Goal: Task Accomplishment & Management: Manage account settings

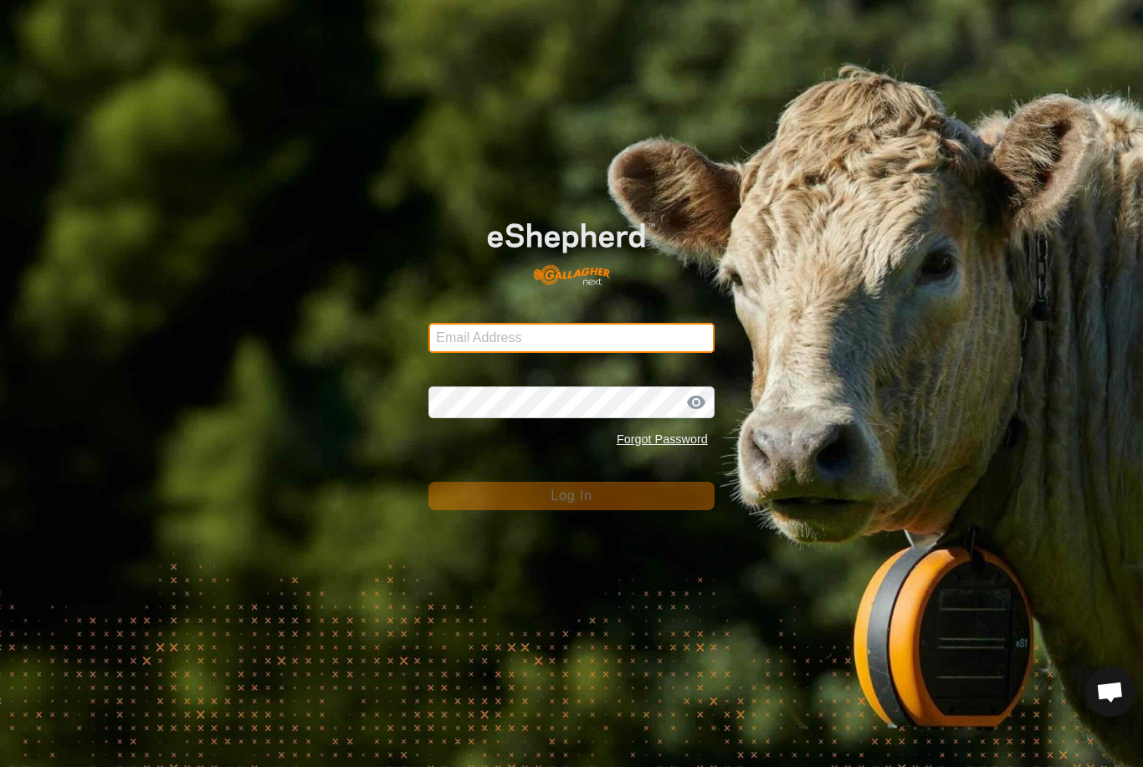
type input "[EMAIL_ADDRESS][DOMAIN_NAME]"
click at [571, 496] on button "Log In" at bounding box center [571, 496] width 286 height 28
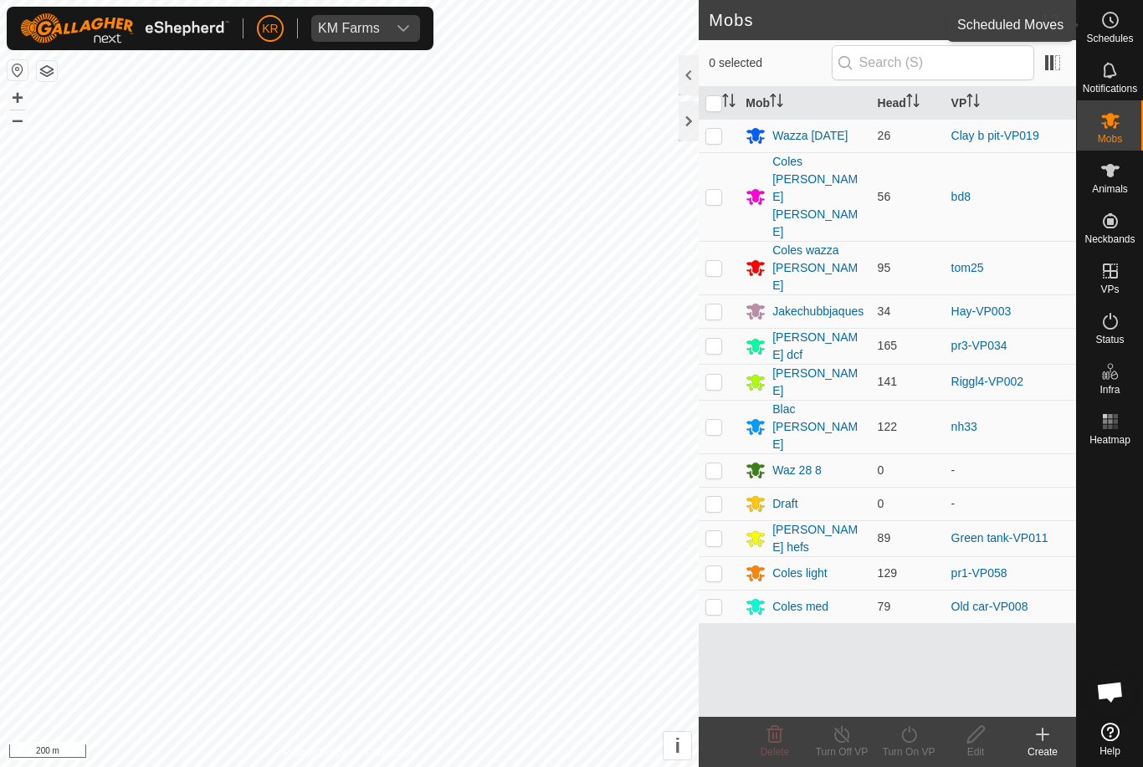
click at [1116, 38] on span "Schedules" at bounding box center [1109, 38] width 47 height 10
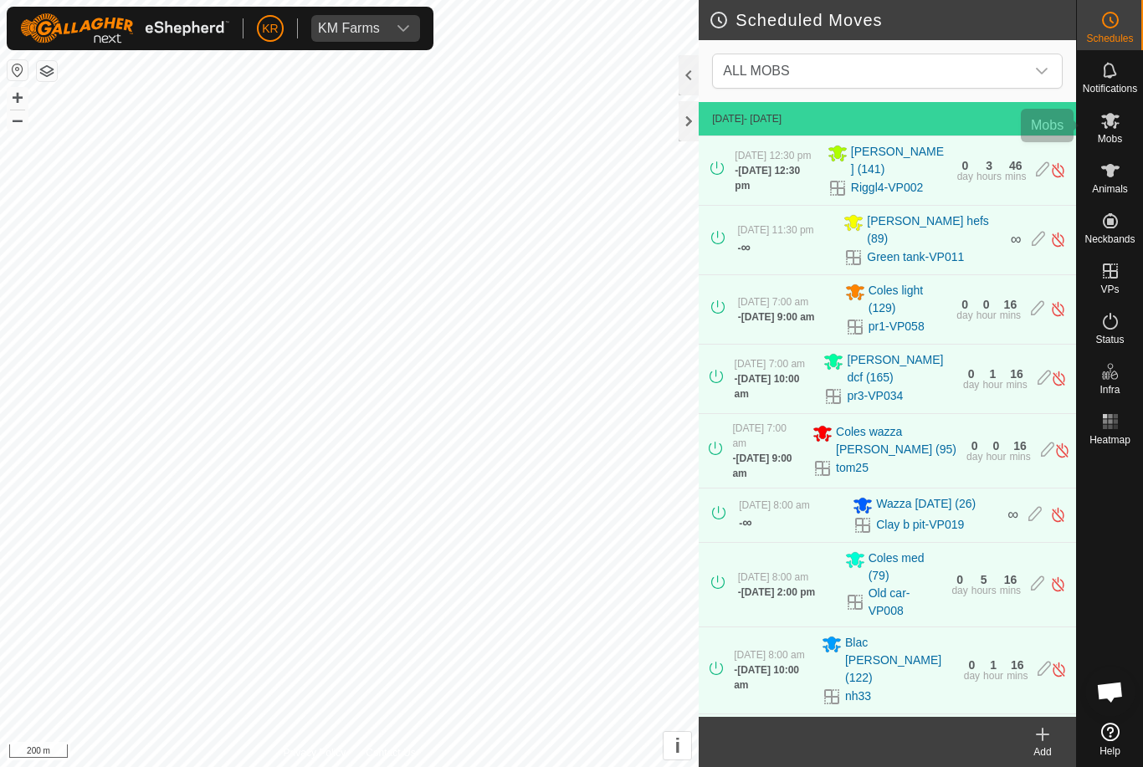
click at [1113, 112] on icon at bounding box center [1110, 120] width 20 height 20
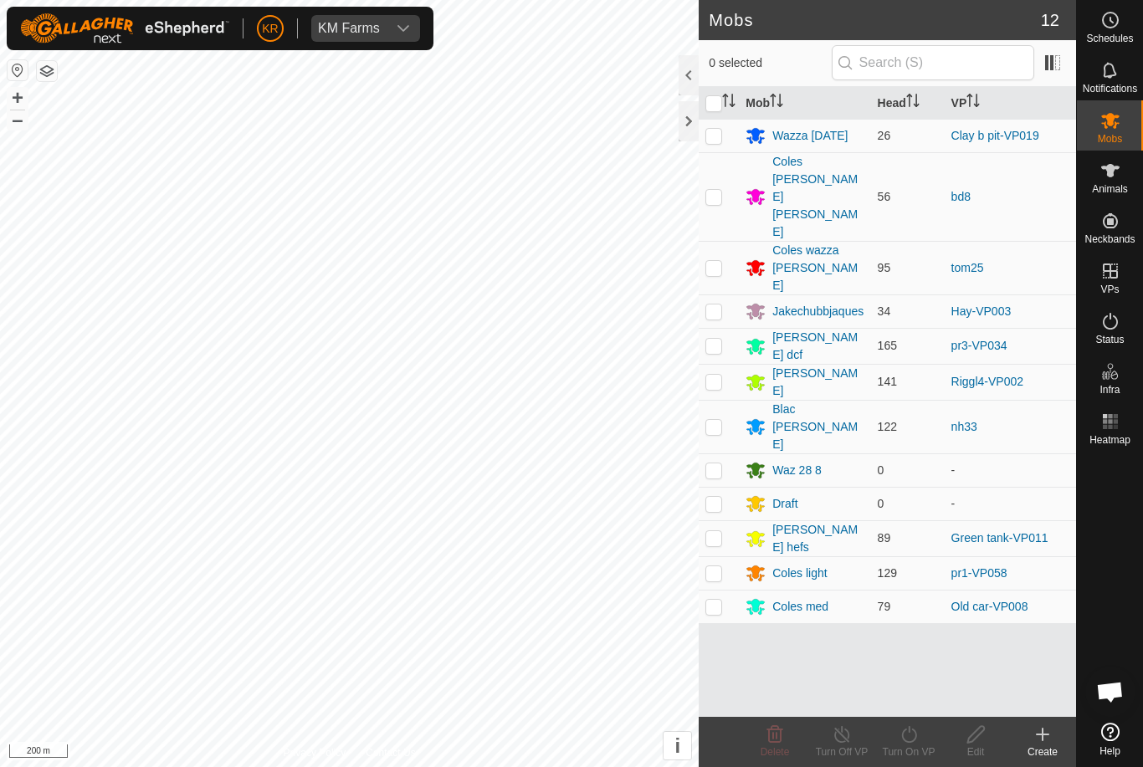
click at [715, 133] on p-checkbox at bounding box center [713, 135] width 17 height 13
checkbox input "true"
click at [909, 746] on div "Turn On VP" at bounding box center [908, 752] width 67 height 15
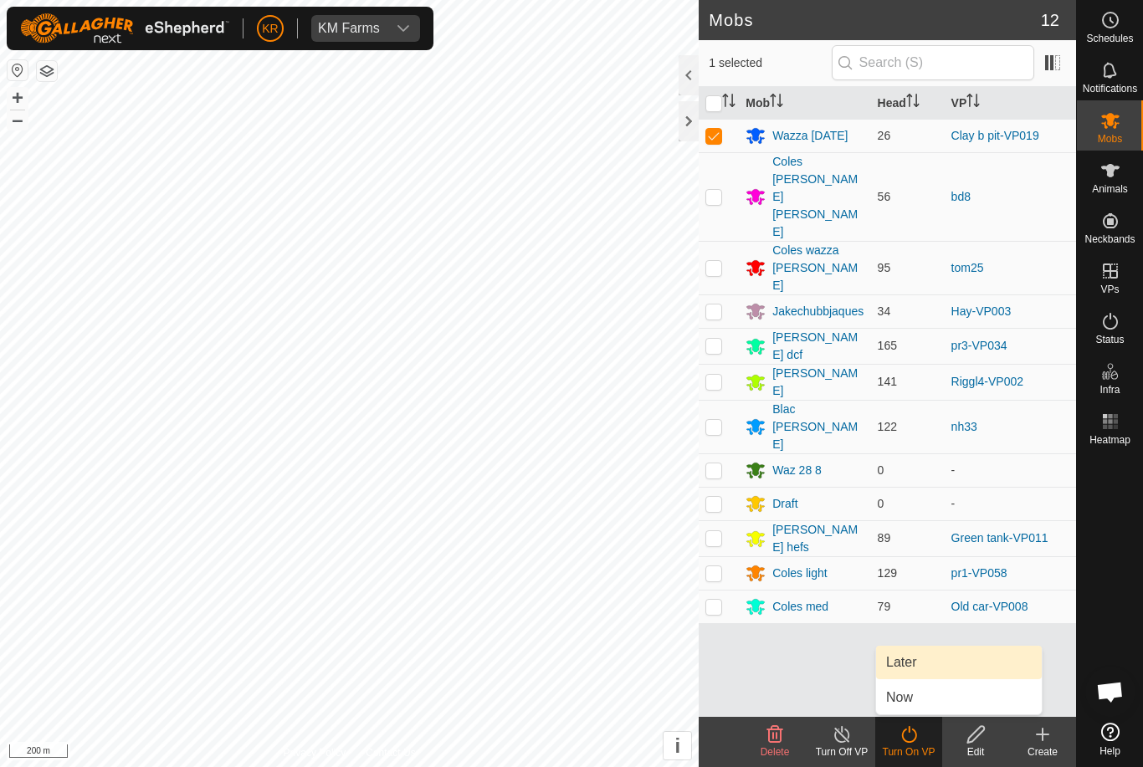
click at [925, 666] on link "Later" at bounding box center [959, 662] width 166 height 33
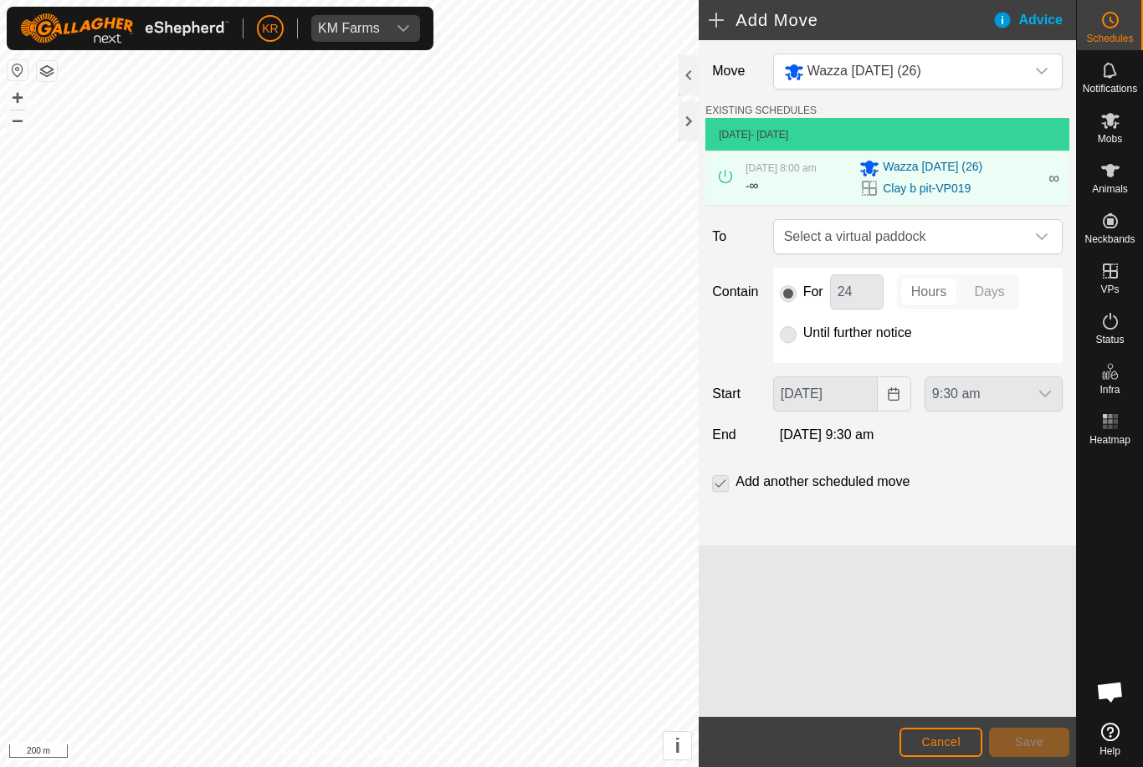
click at [1050, 247] on div "dropdown trigger" at bounding box center [1041, 236] width 33 height 33
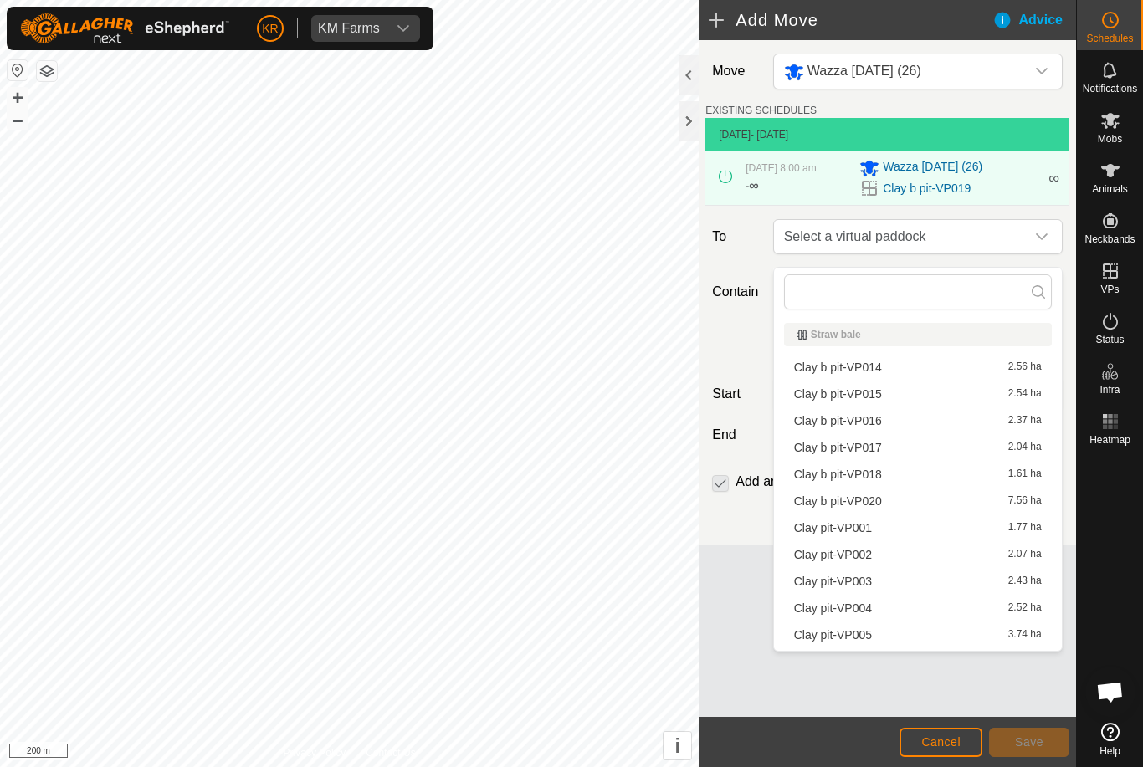
click at [878, 499] on span "Clay b pit-VP020" at bounding box center [838, 501] width 88 height 12
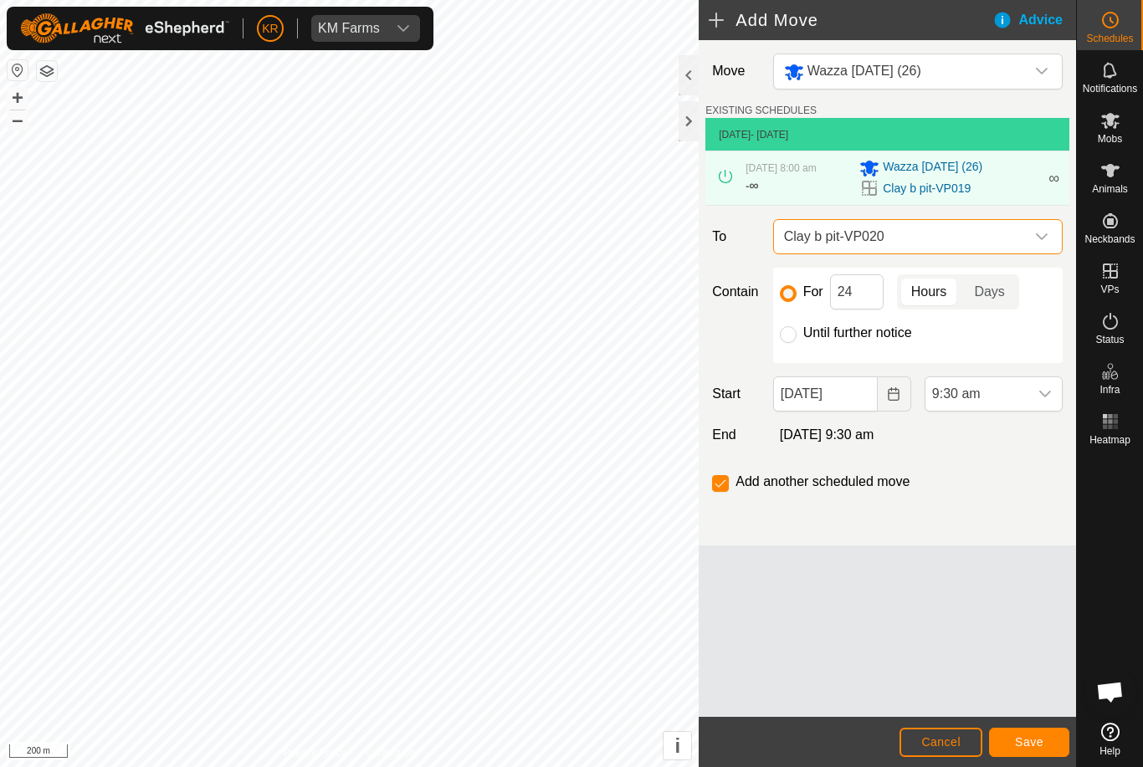
click at [793, 343] on input "Until further notice" at bounding box center [788, 334] width 17 height 17
radio input "true"
checkbox input "false"
click at [1025, 399] on span "9:30 am" at bounding box center [976, 393] width 103 height 33
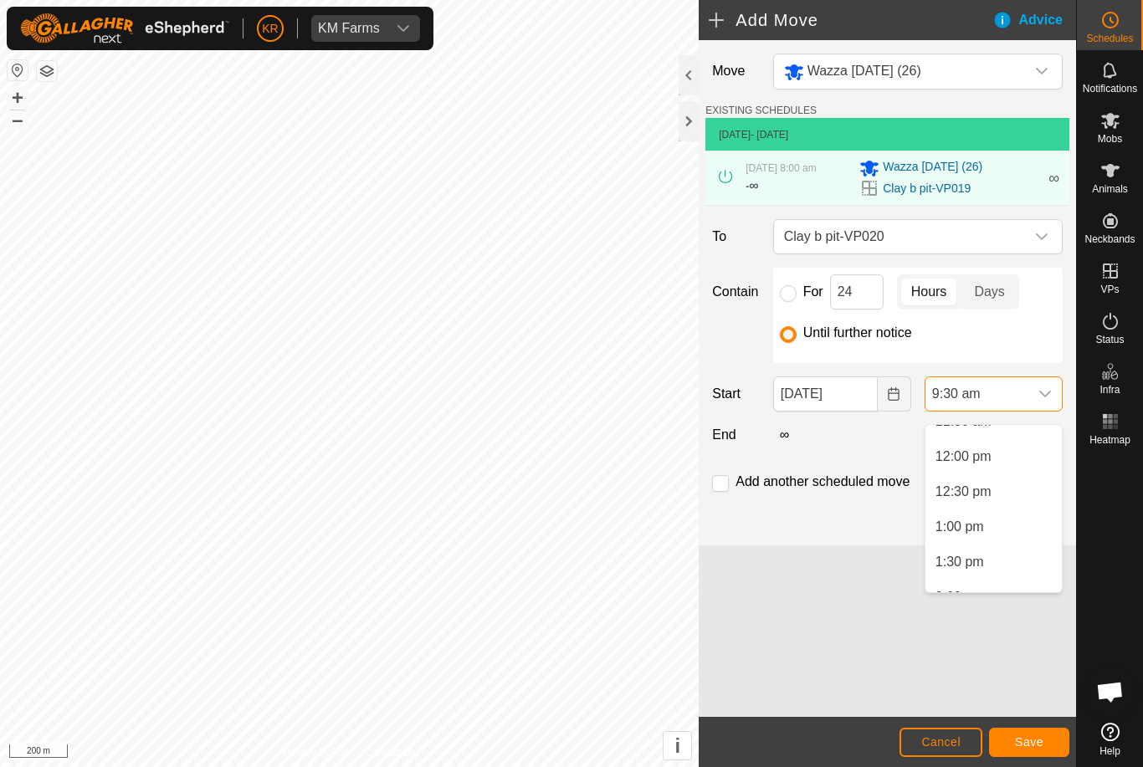
scroll to position [848, 0]
click at [981, 541] on span "1:30 pm" at bounding box center [959, 542] width 49 height 20
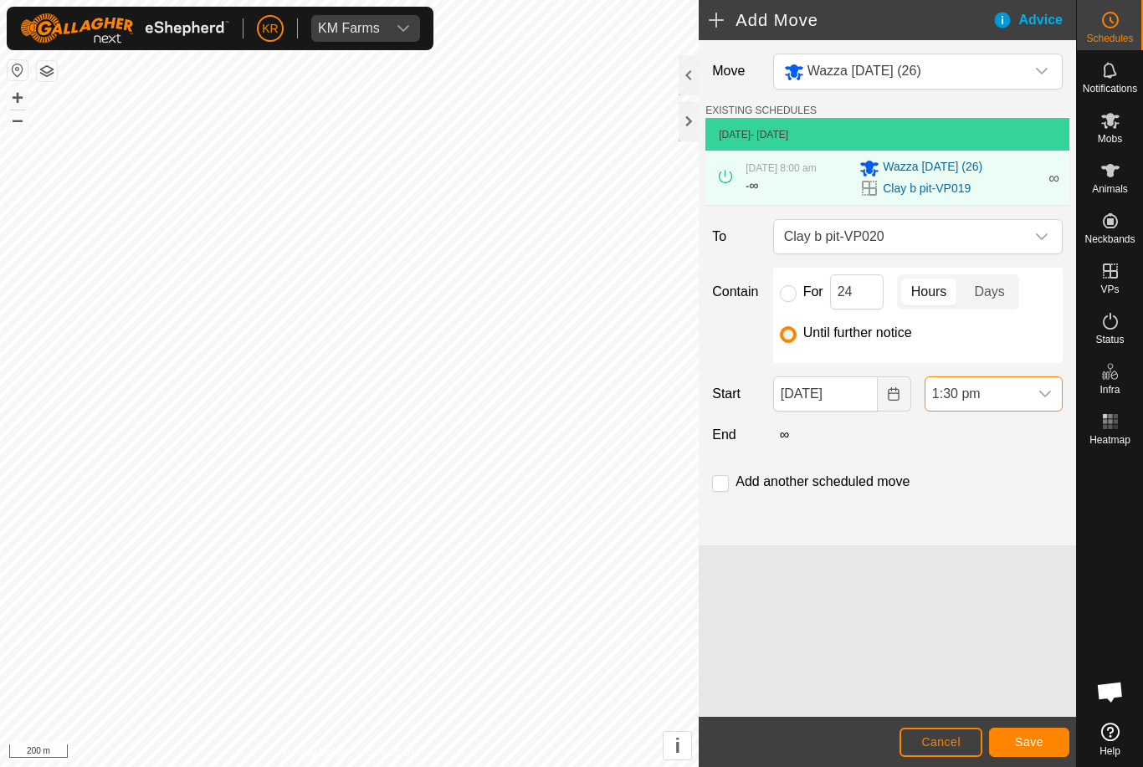
scroll to position [668, 0]
click at [1024, 744] on span "Save" at bounding box center [1029, 741] width 28 height 13
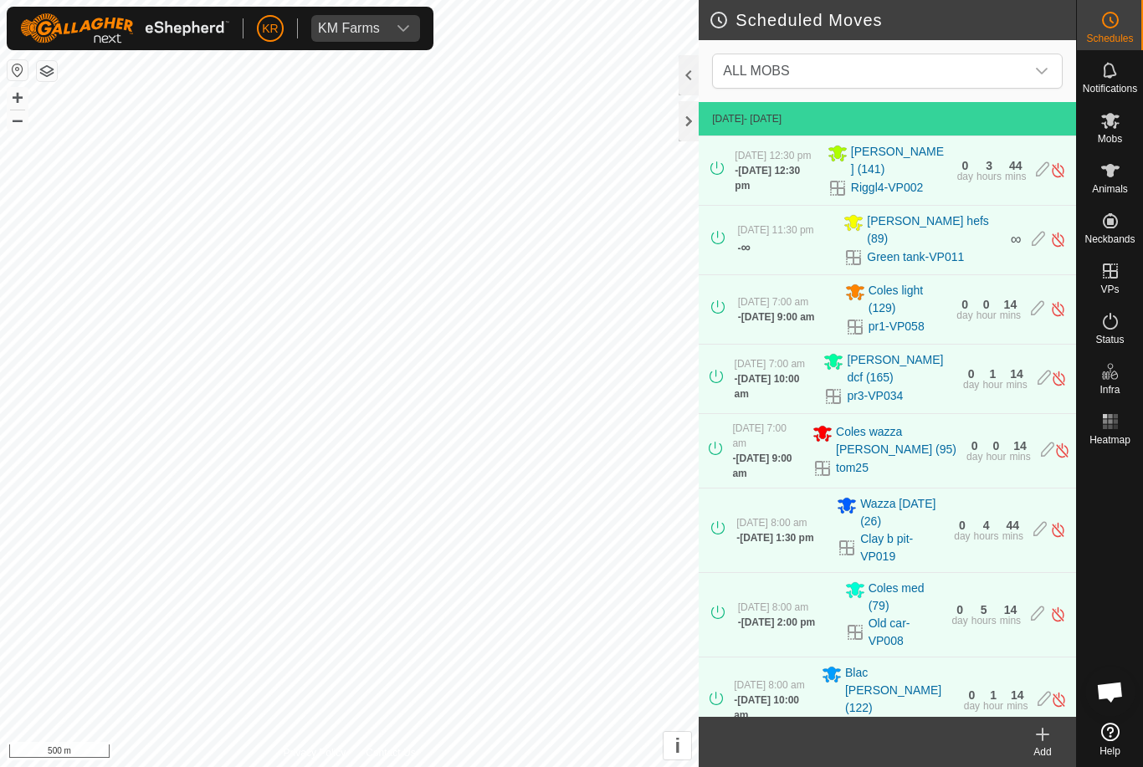
click at [770, 72] on span "ALL MOBS" at bounding box center [756, 71] width 66 height 14
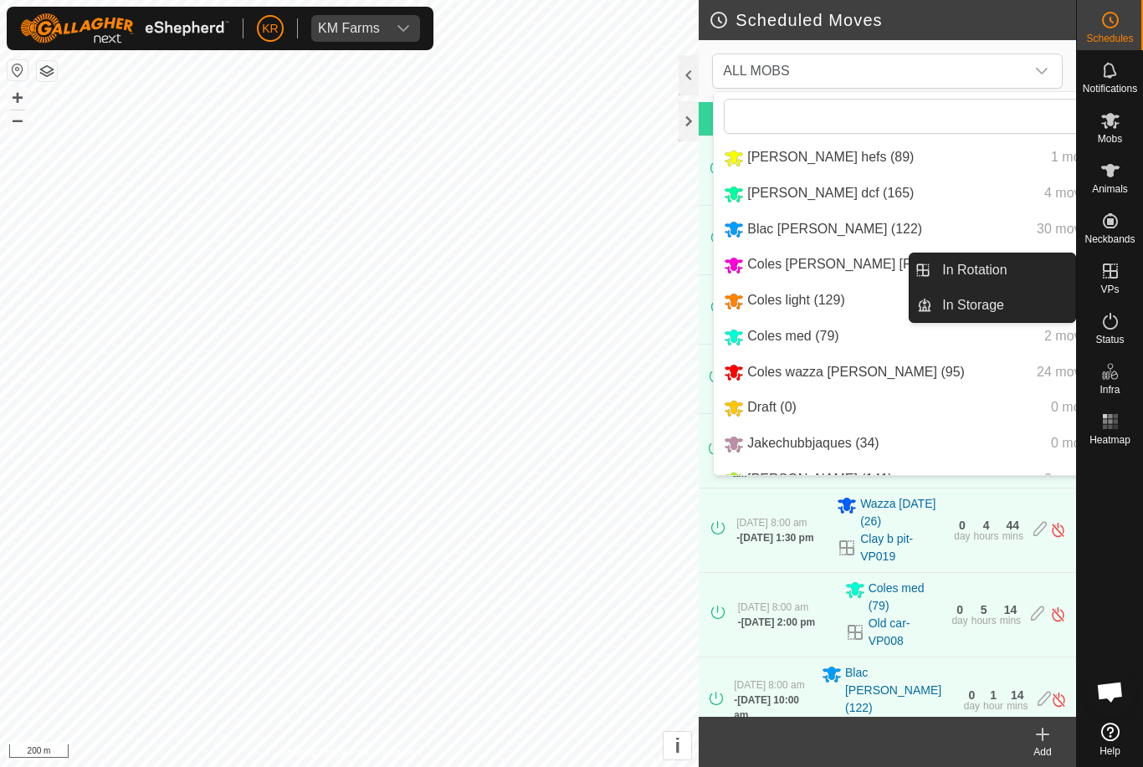
click at [1011, 273] on link "In Rotation" at bounding box center [1003, 269] width 143 height 33
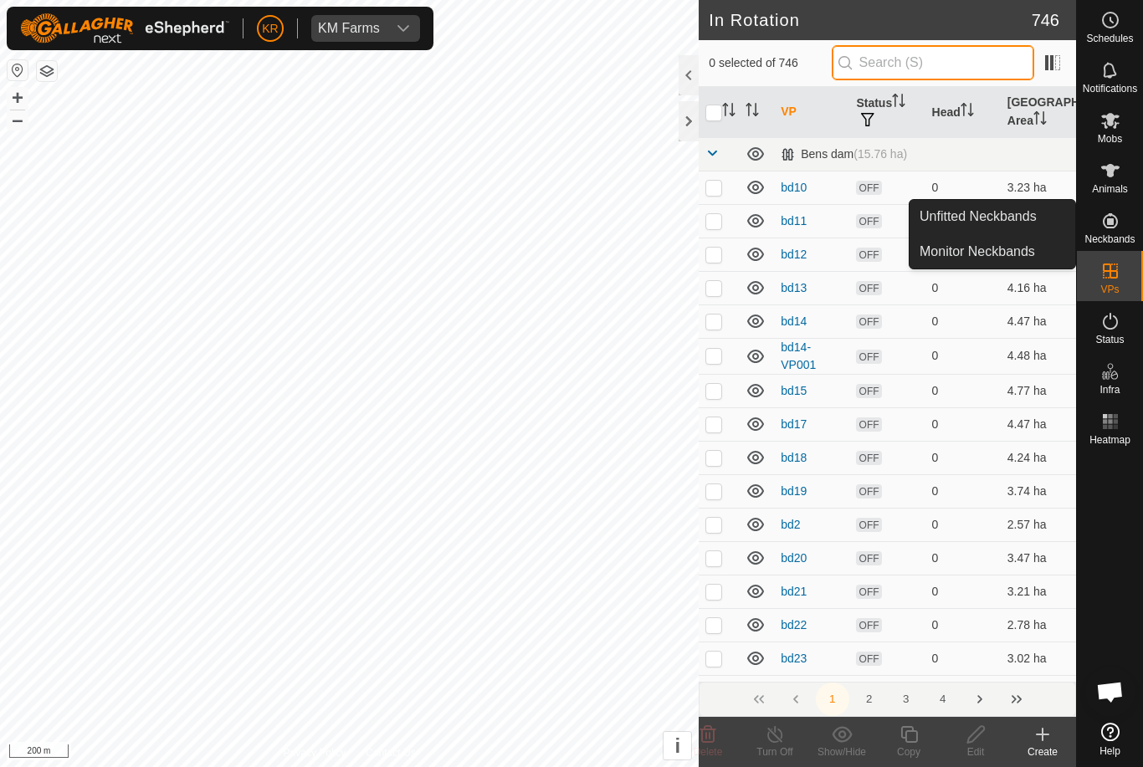
click at [944, 50] on input "text" at bounding box center [933, 62] width 202 height 35
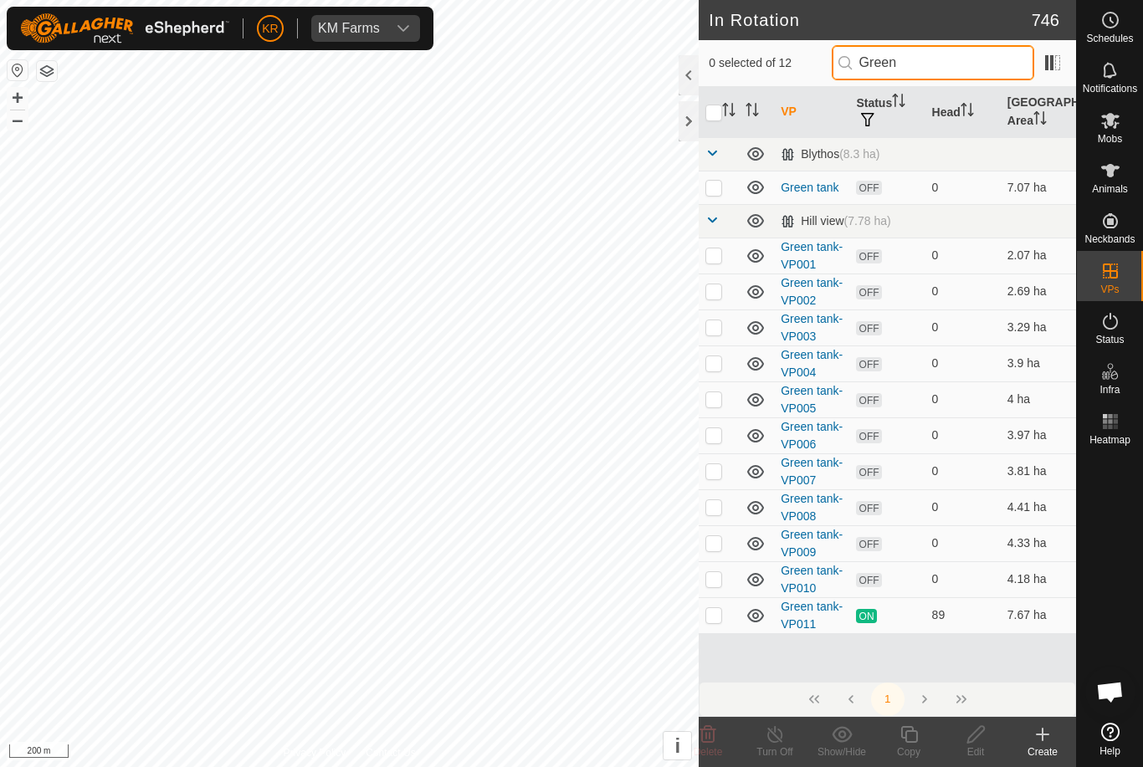
type input "Green"
click at [714, 612] on p-checkbox at bounding box center [713, 614] width 17 height 13
checkbox input "true"
click at [904, 738] on icon at bounding box center [908, 734] width 17 height 17
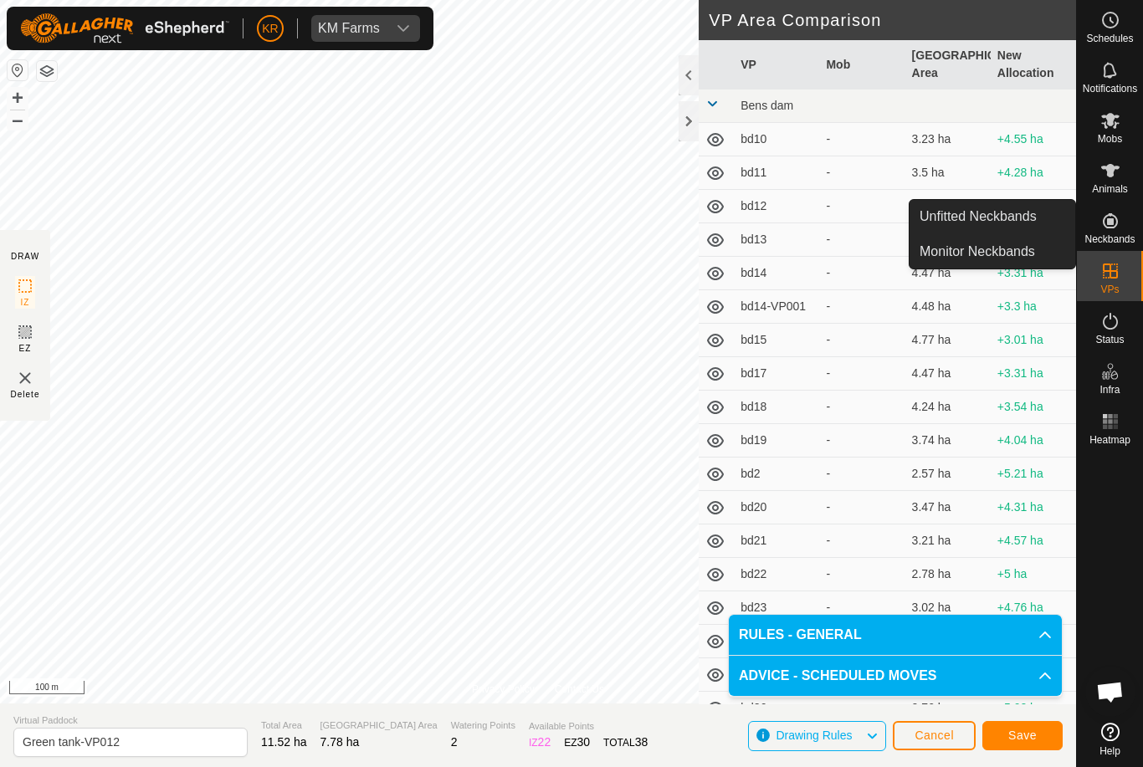
click at [1013, 737] on span "Save" at bounding box center [1022, 735] width 28 height 13
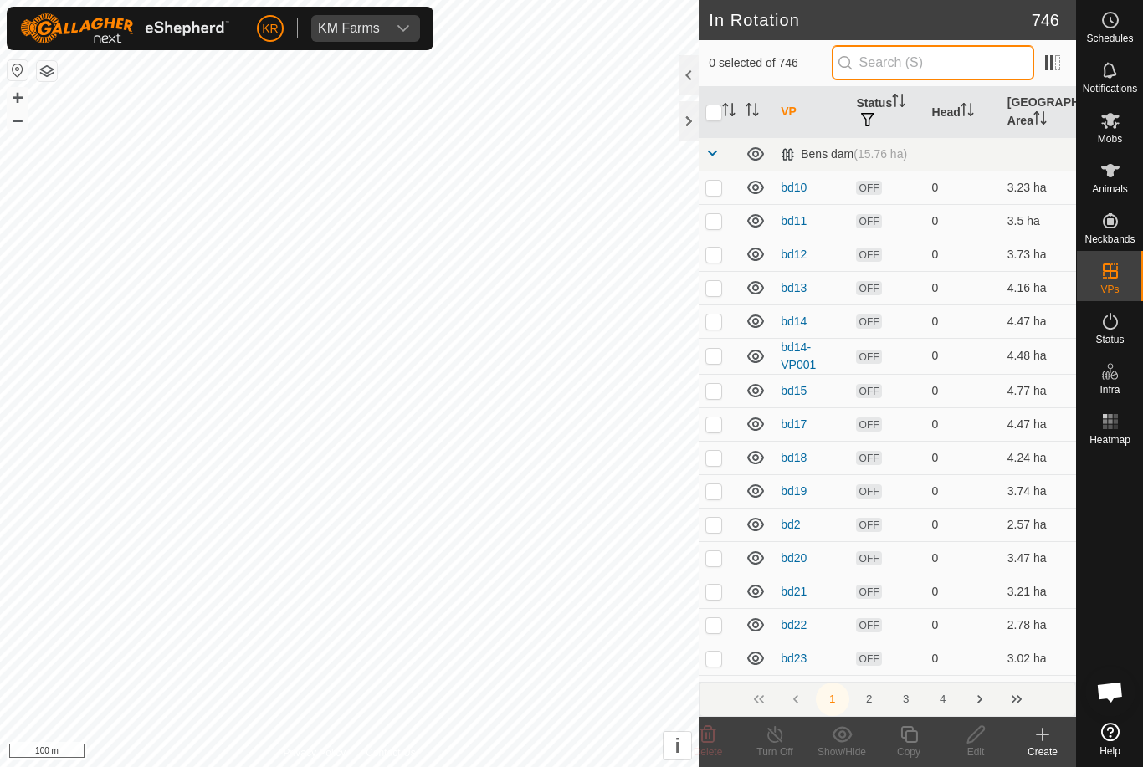
click at [934, 76] on input "text" at bounding box center [933, 62] width 202 height 35
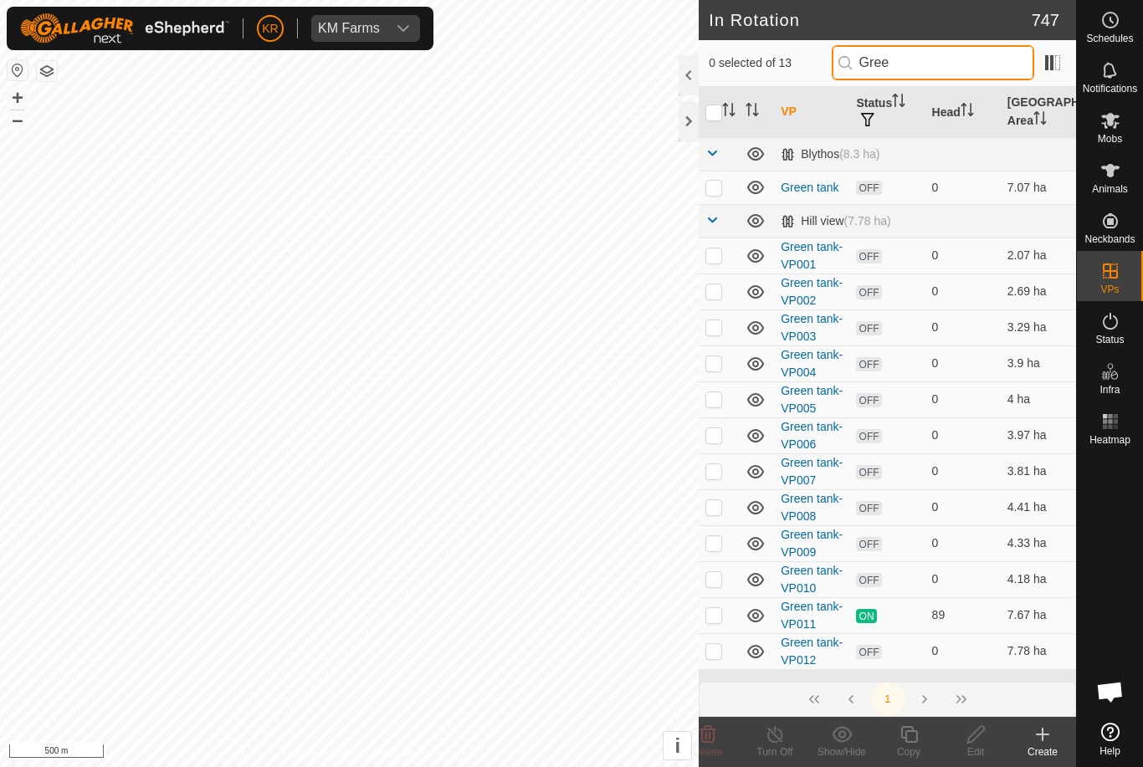
type input "Gree"
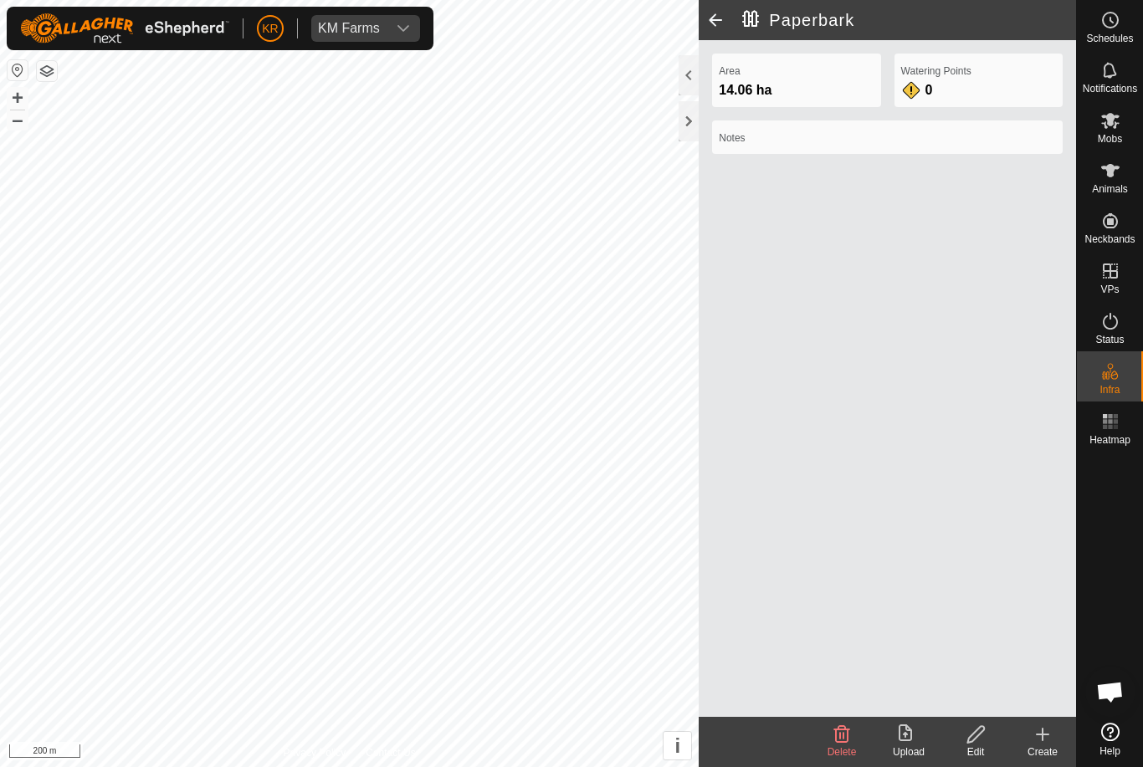
click at [1120, 27] on es-schedule-vp-svg-icon at bounding box center [1110, 20] width 30 height 27
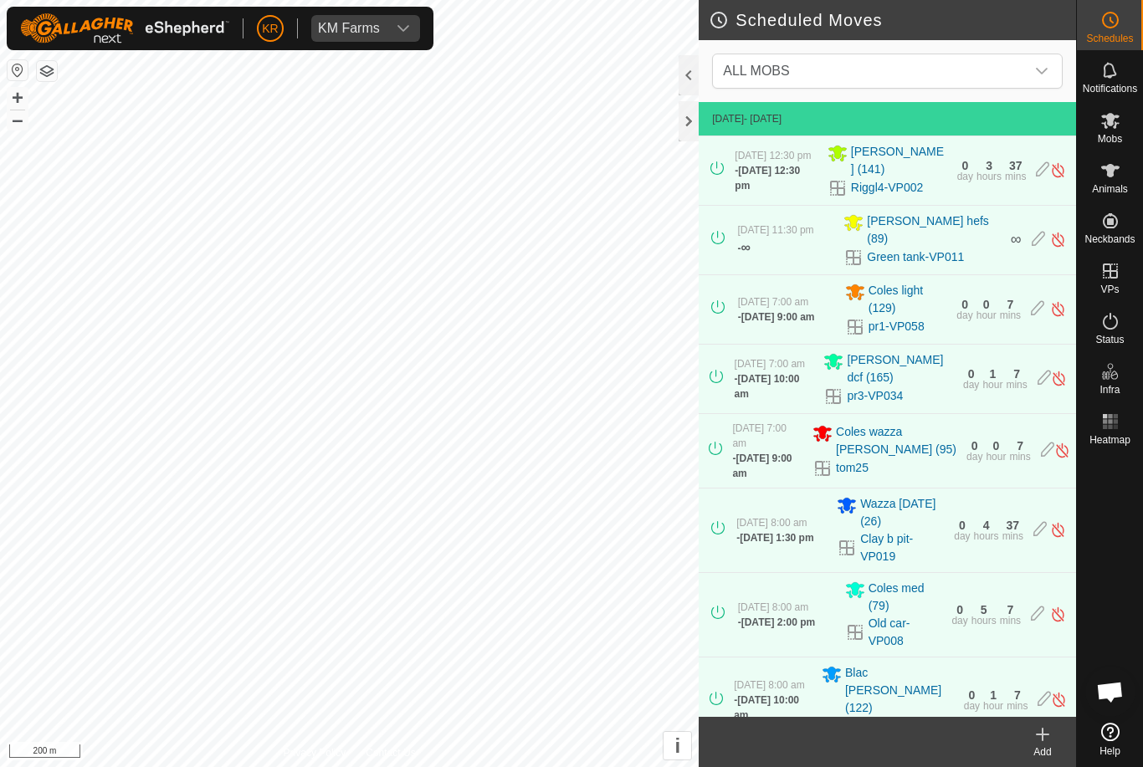
click at [1018, 66] on span "ALL MOBS" at bounding box center [870, 70] width 309 height 33
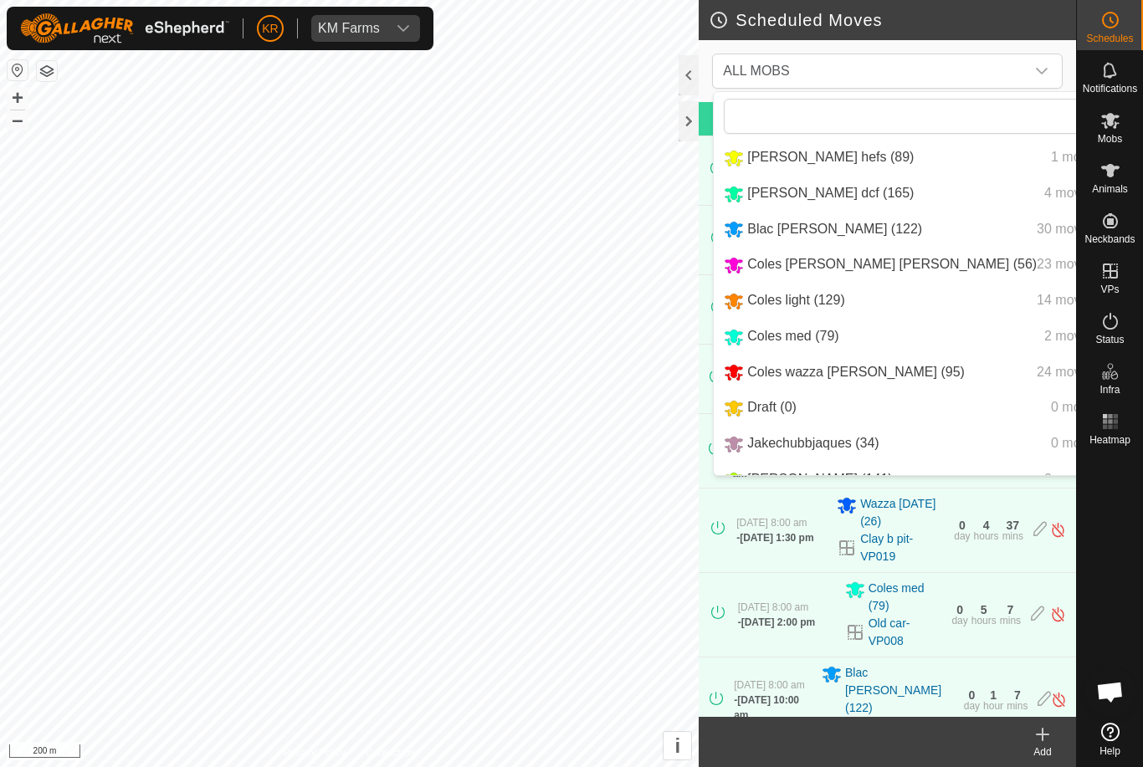
click at [803, 299] on span "Coles light (129)" at bounding box center [796, 300] width 98 height 14
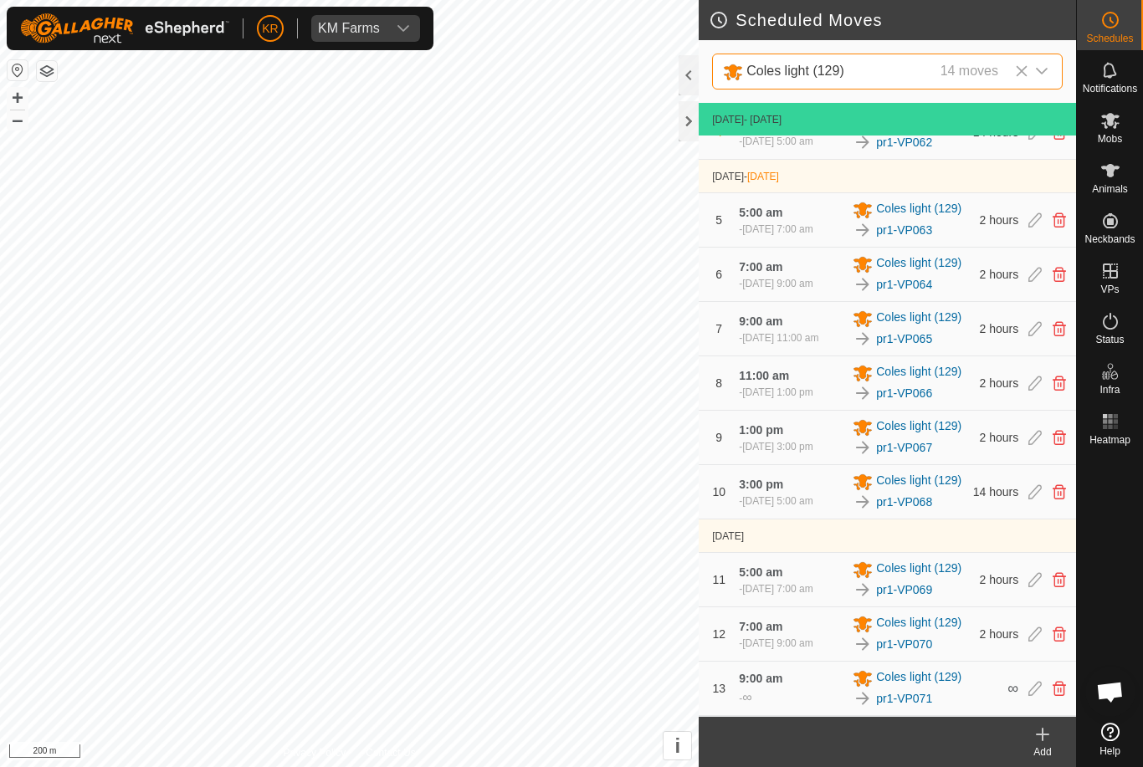
scroll to position [360, 0]
click at [1116, 121] on icon at bounding box center [1110, 120] width 20 height 20
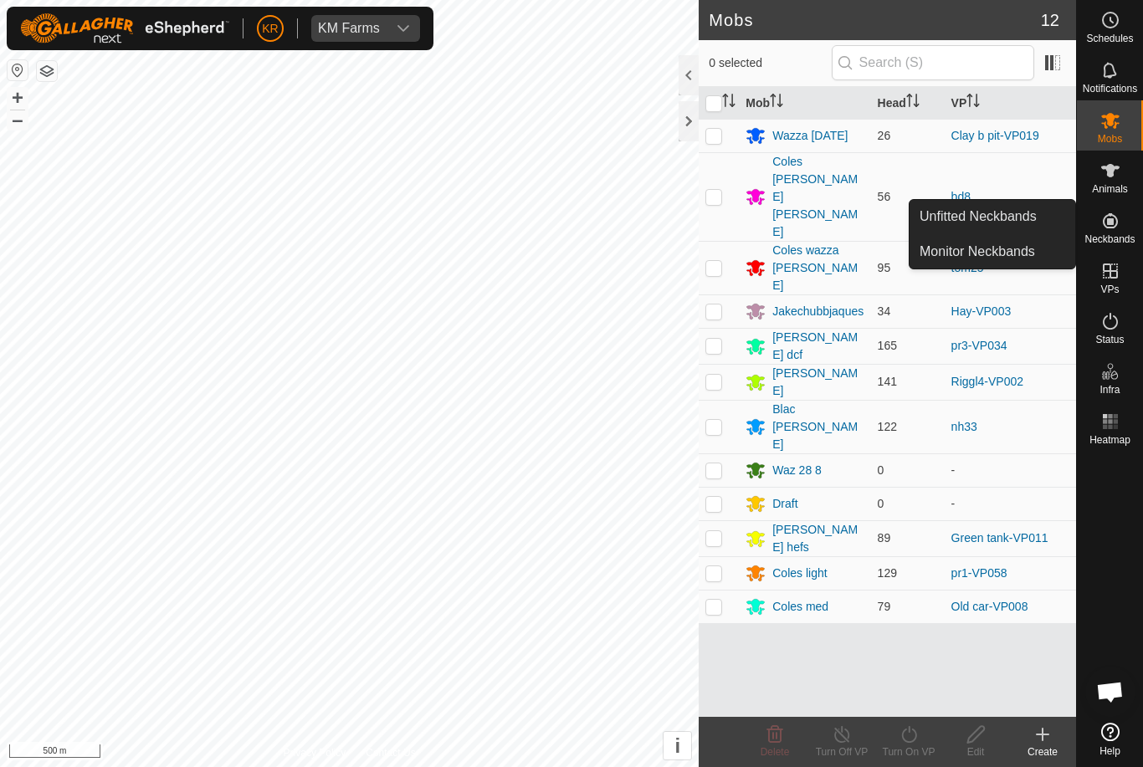
click at [1021, 218] on span "Unfitted Neckbands" at bounding box center [977, 217] width 117 height 20
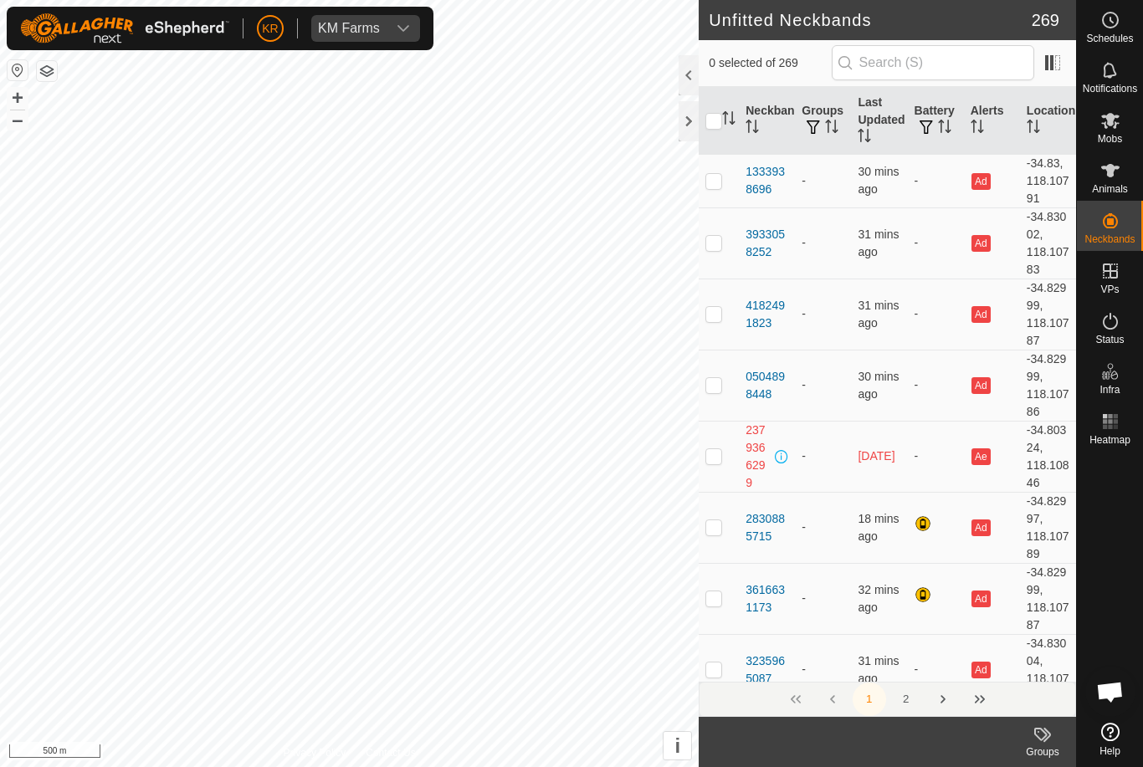
checkbox input "true"
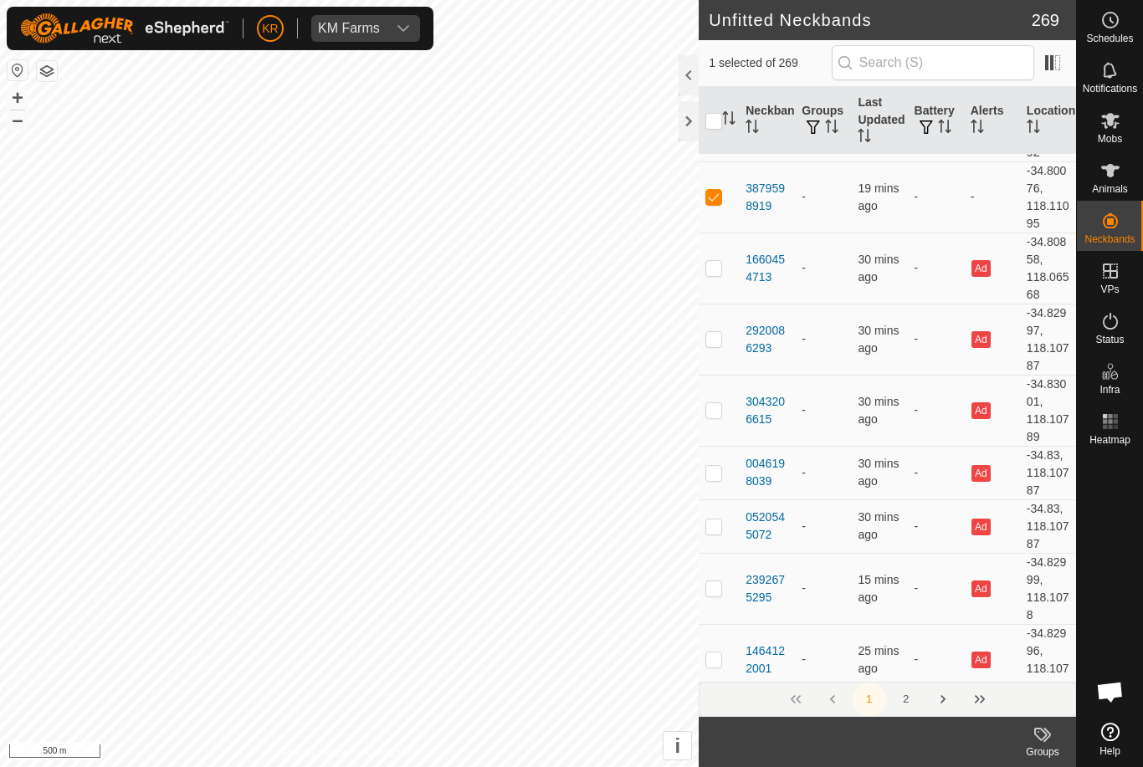
scroll to position [4953, 0]
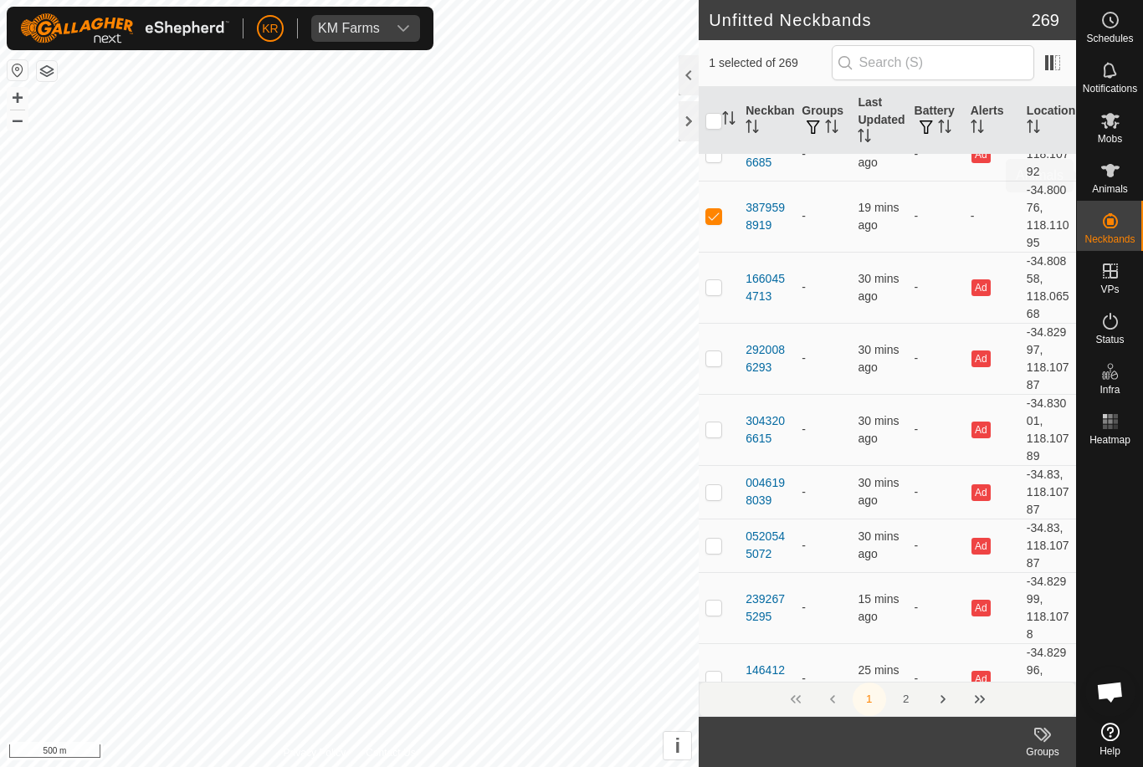
click at [1127, 177] on div "Animals" at bounding box center [1110, 176] width 66 height 50
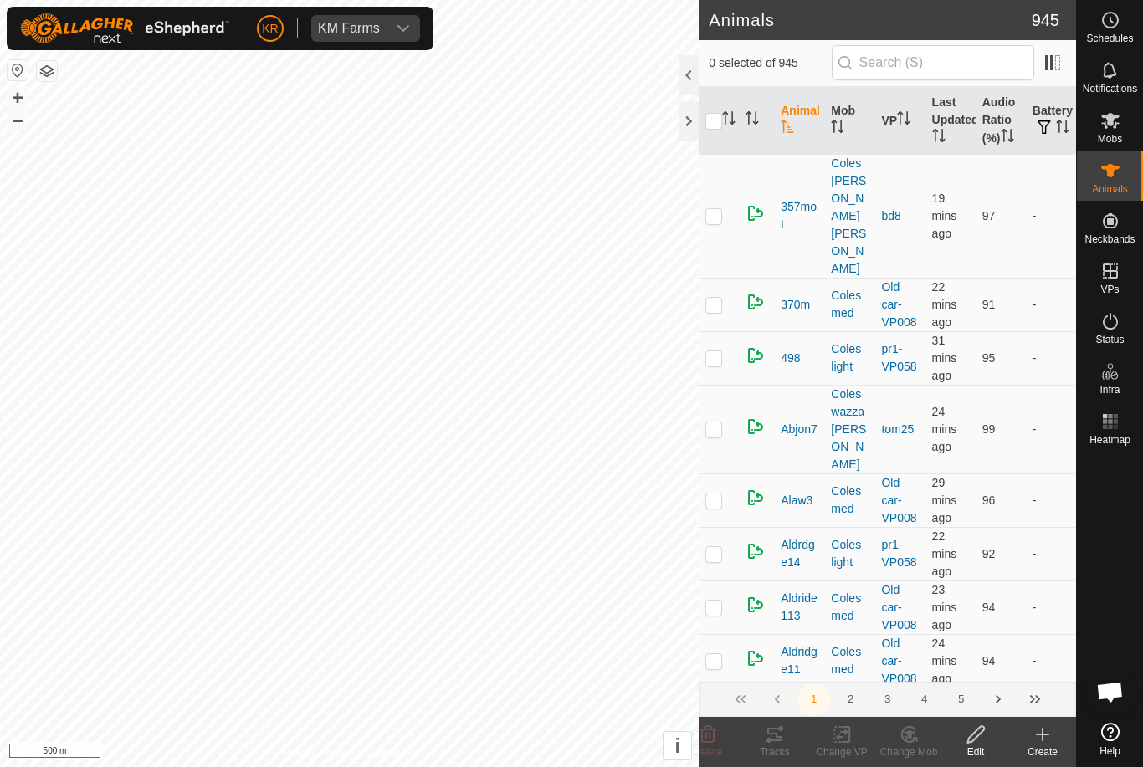
click at [1042, 740] on icon at bounding box center [1042, 735] width 0 height 12
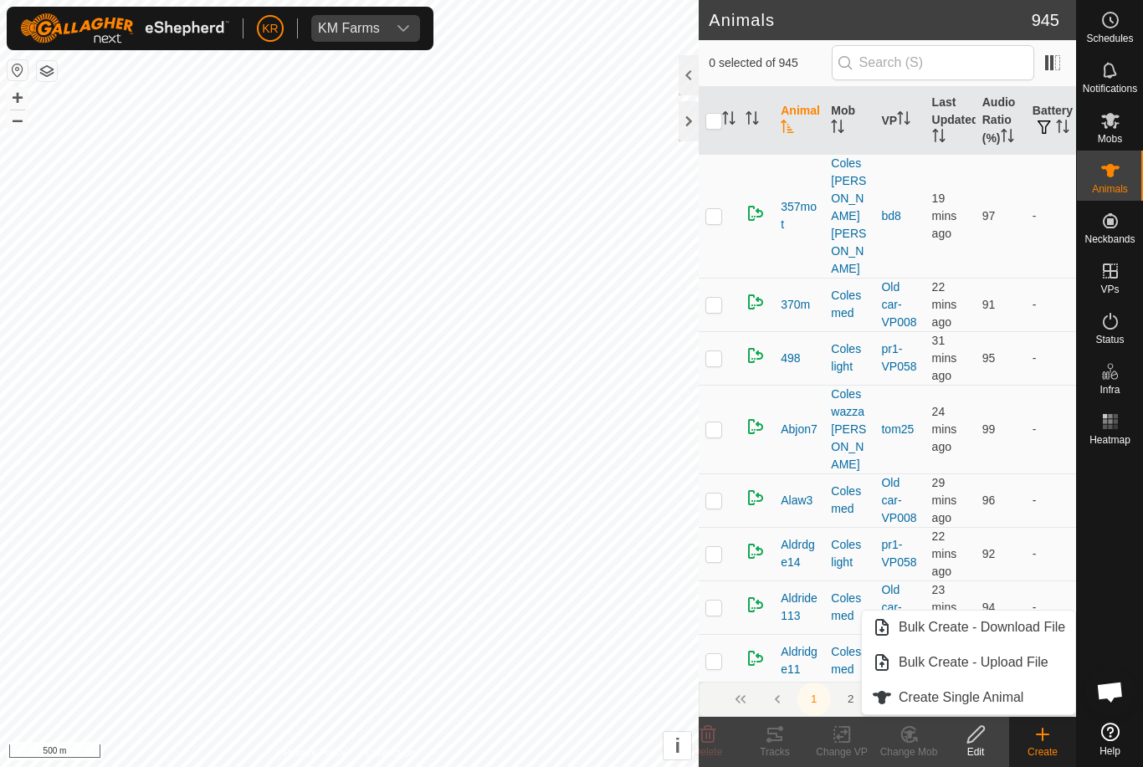
click at [990, 694] on span "Create Single Animal" at bounding box center [960, 698] width 125 height 20
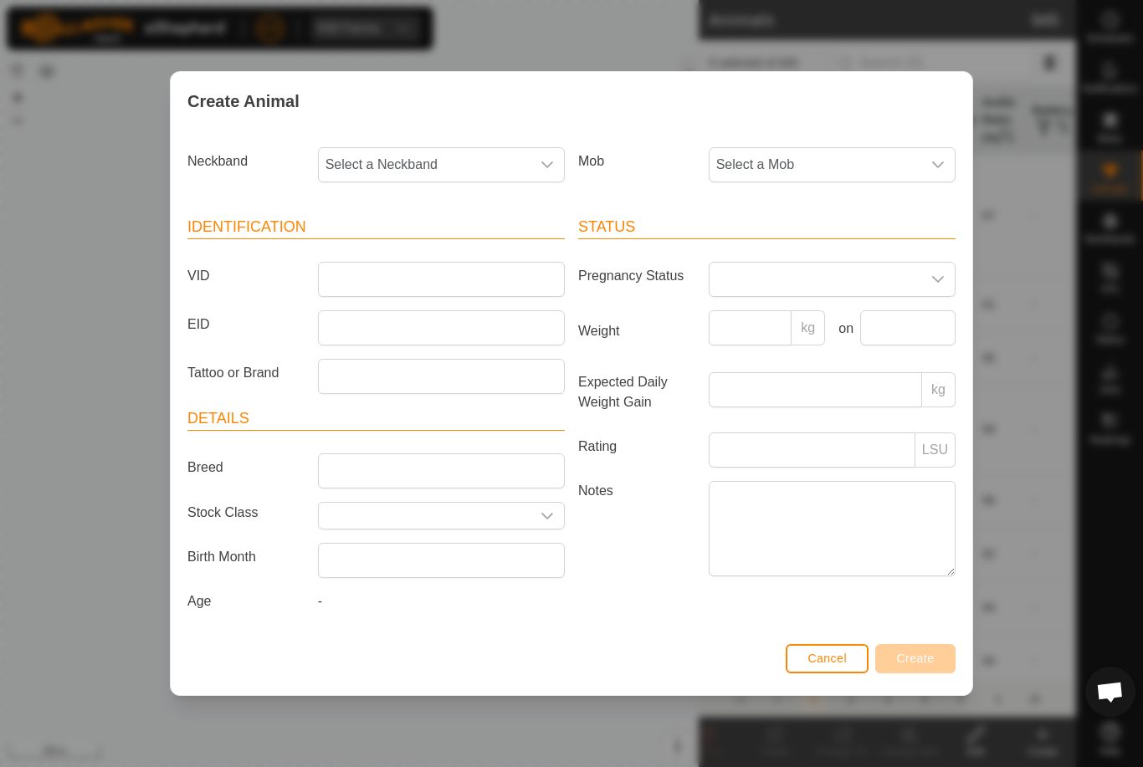
click at [519, 167] on span "Select a Neckband" at bounding box center [425, 164] width 212 height 33
type input "3879"
click at [467, 234] on li "3879598919" at bounding box center [442, 250] width 245 height 33
click at [851, 157] on span "Select a Mob" at bounding box center [815, 164] width 212 height 33
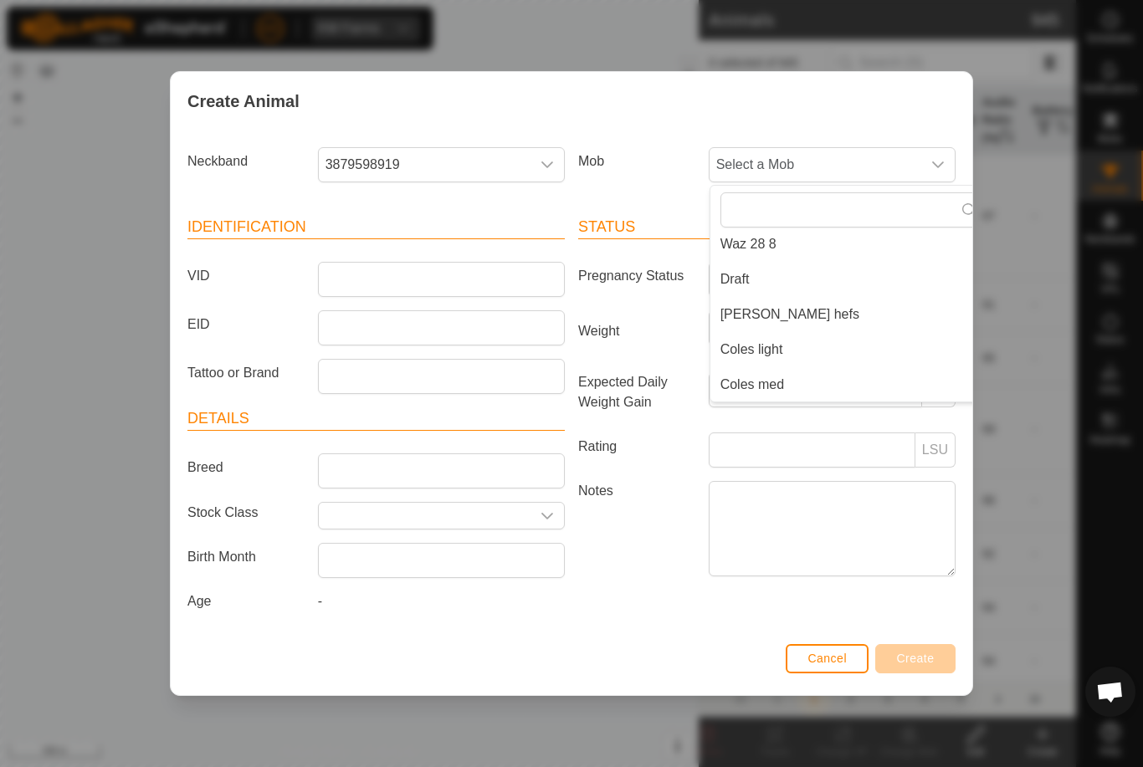
scroll to position [288, 0]
click at [783, 273] on li "Draft" at bounding box center [851, 279] width 282 height 33
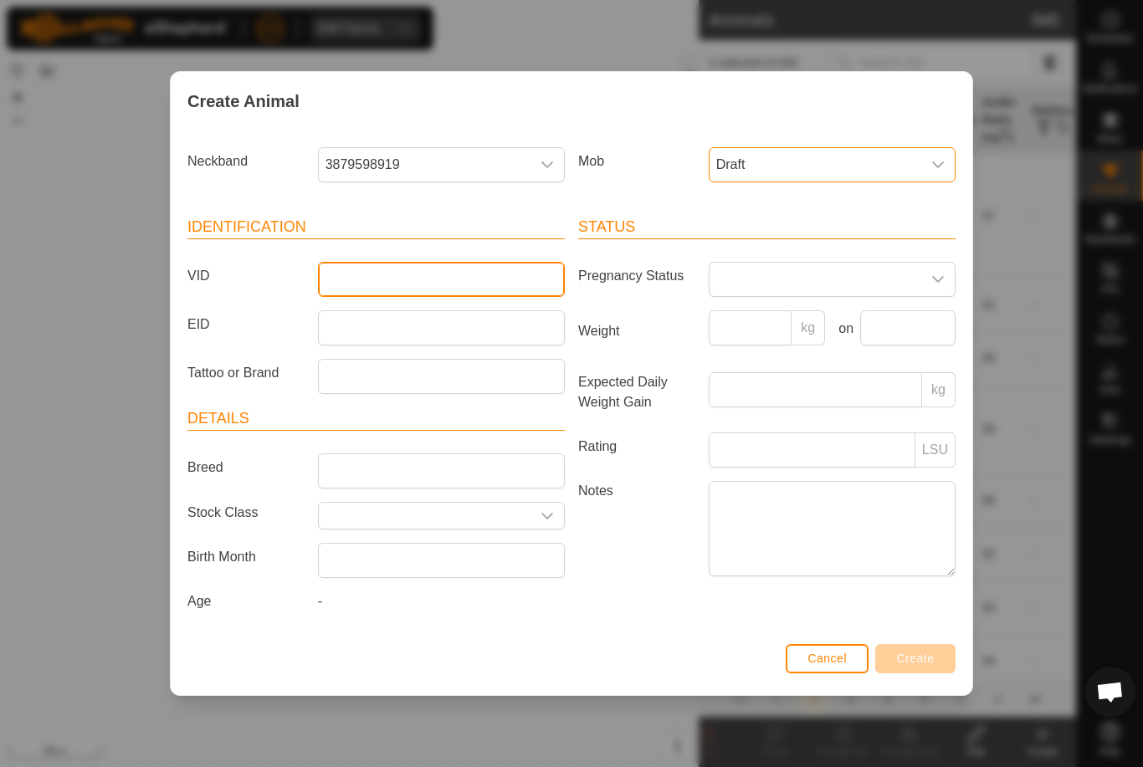
click at [479, 285] on input "VID" at bounding box center [441, 279] width 247 height 35
type input "Cowcalf1"
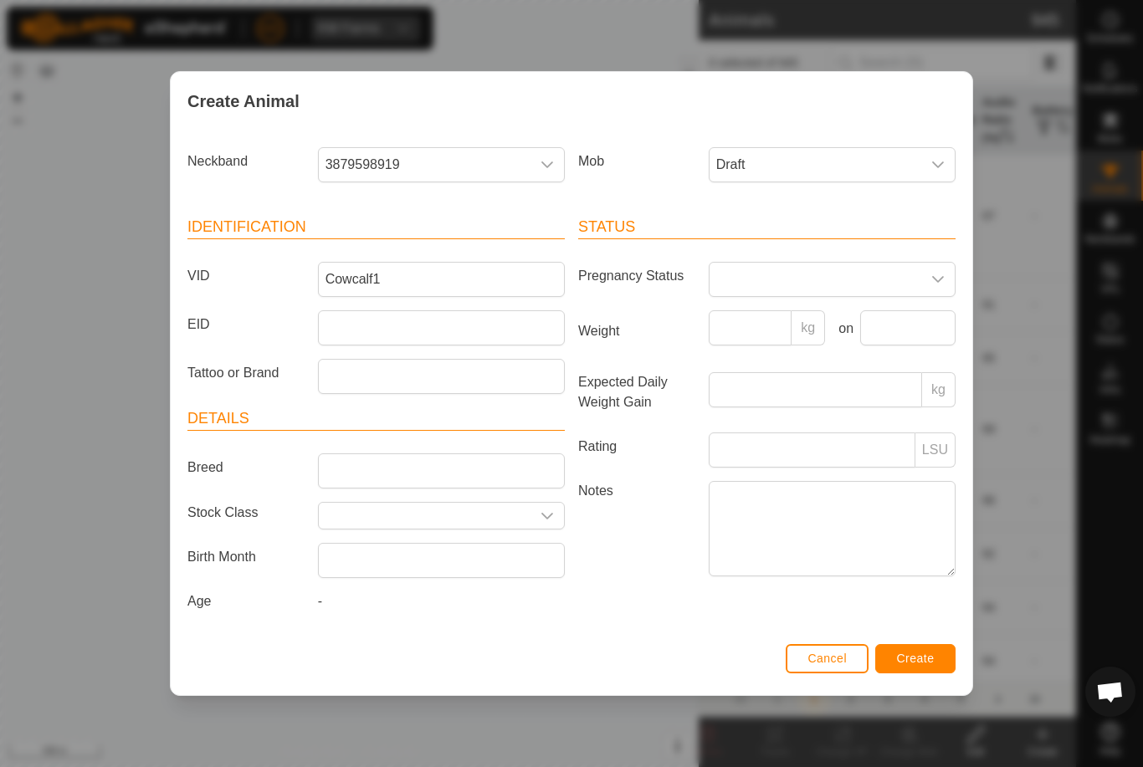
click at [914, 657] on span "Create" at bounding box center [916, 658] width 38 height 13
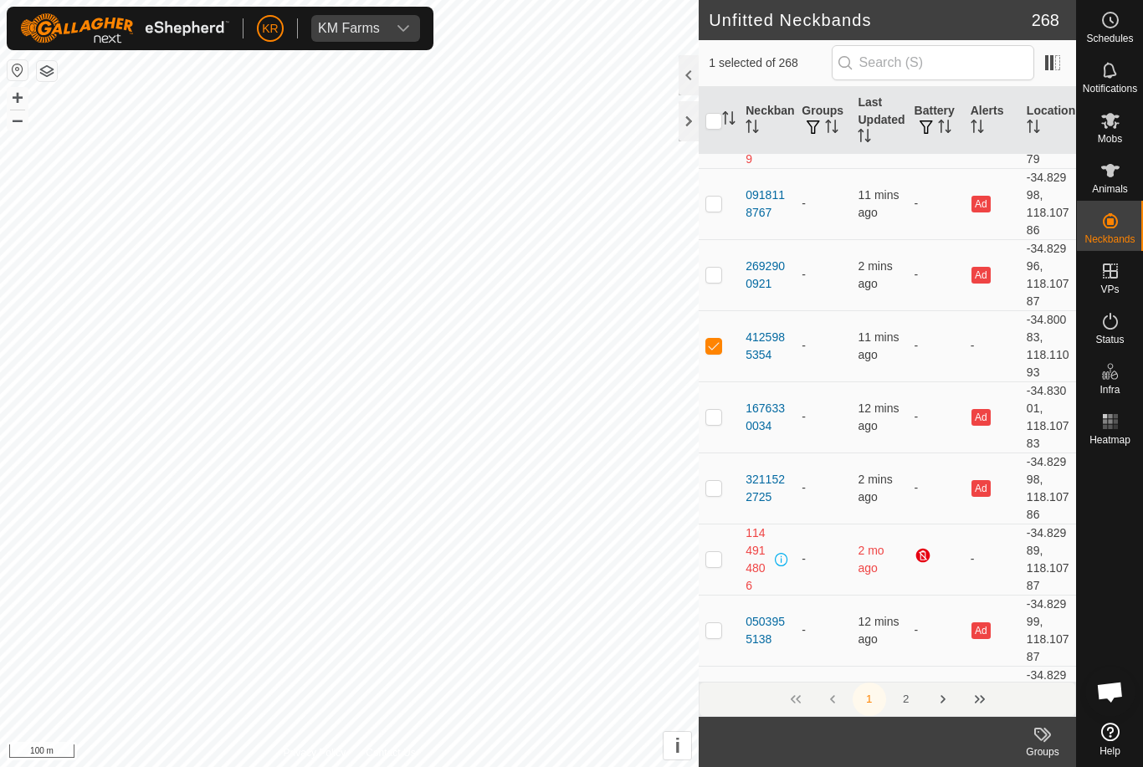
scroll to position [2240, 0]
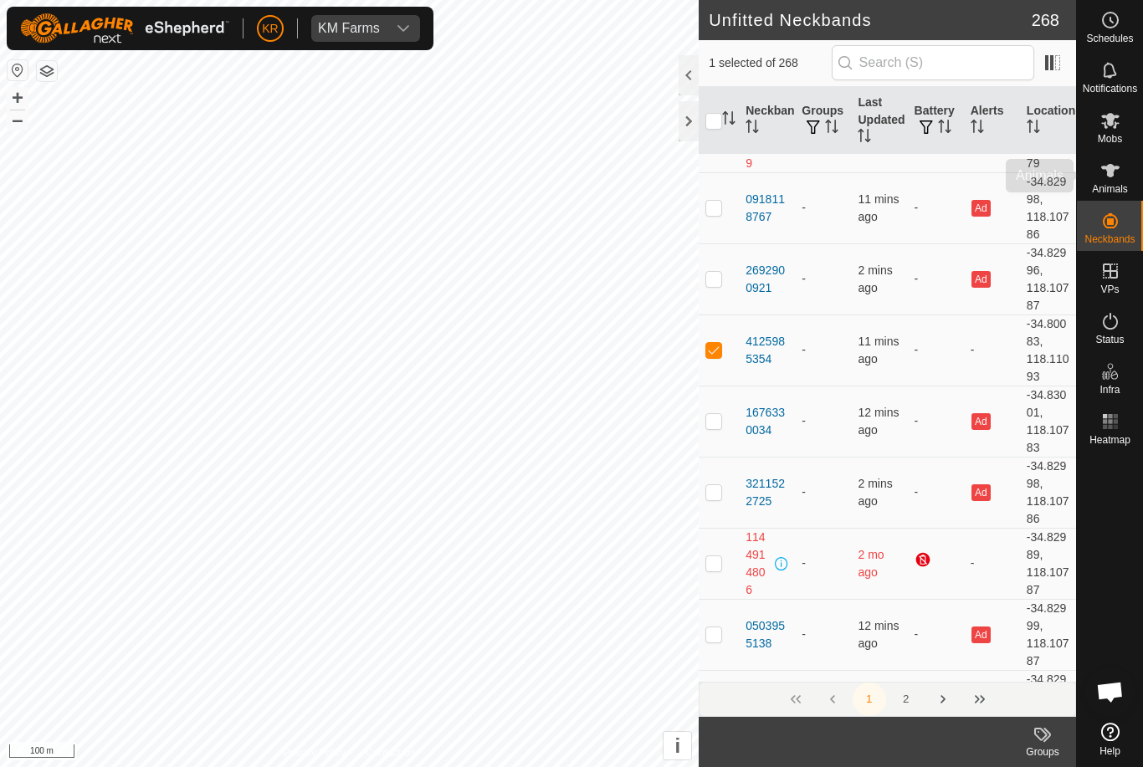
click at [1122, 179] on es-animals-svg-icon at bounding box center [1110, 170] width 30 height 27
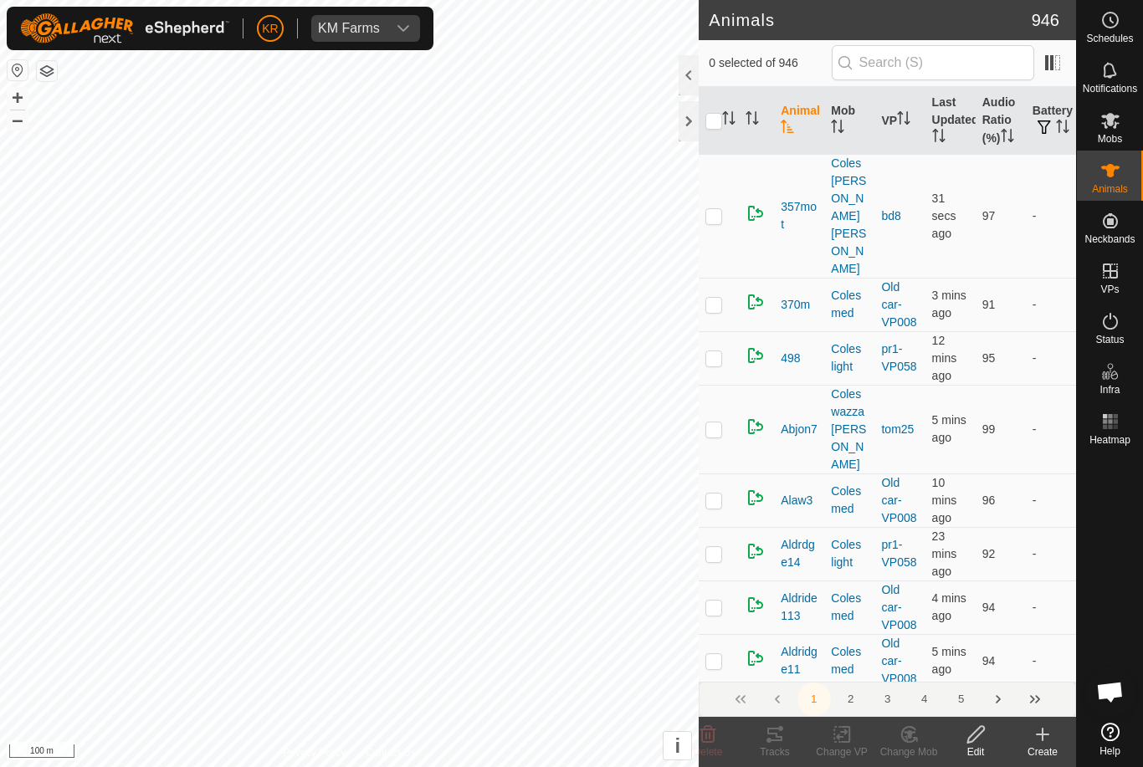
click at [1050, 735] on icon at bounding box center [1042, 734] width 20 height 20
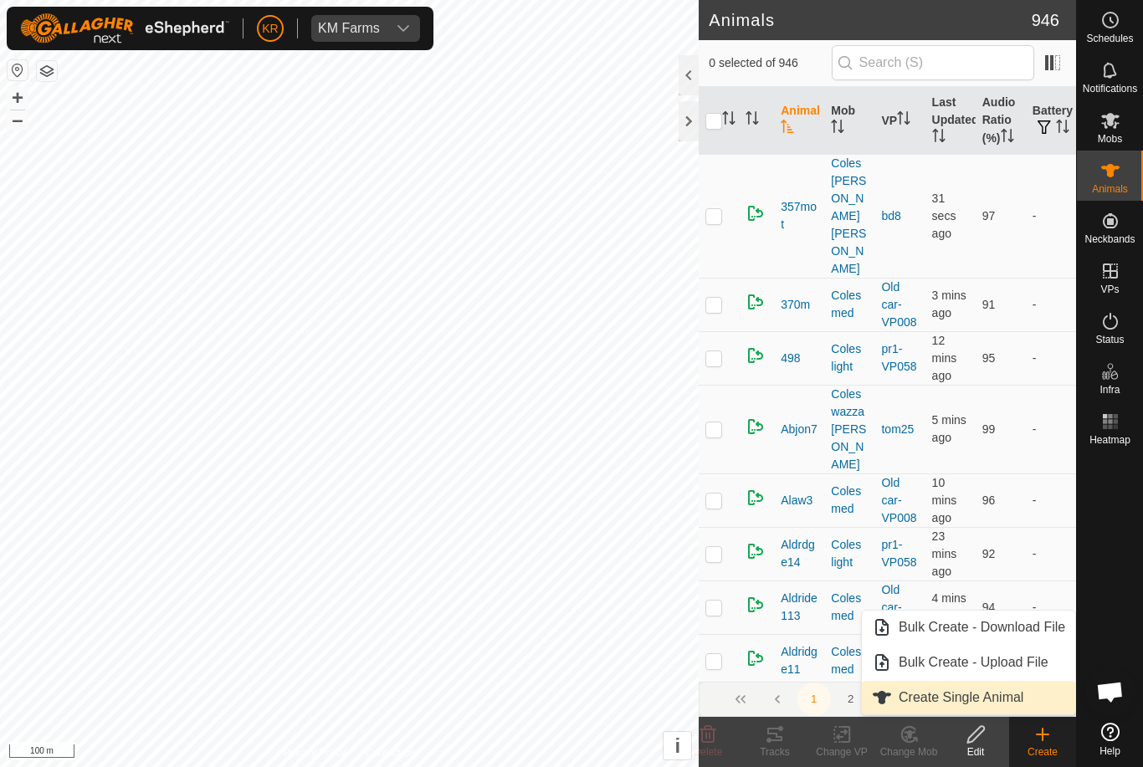
click at [1001, 698] on span "Create Single Animal" at bounding box center [960, 698] width 125 height 20
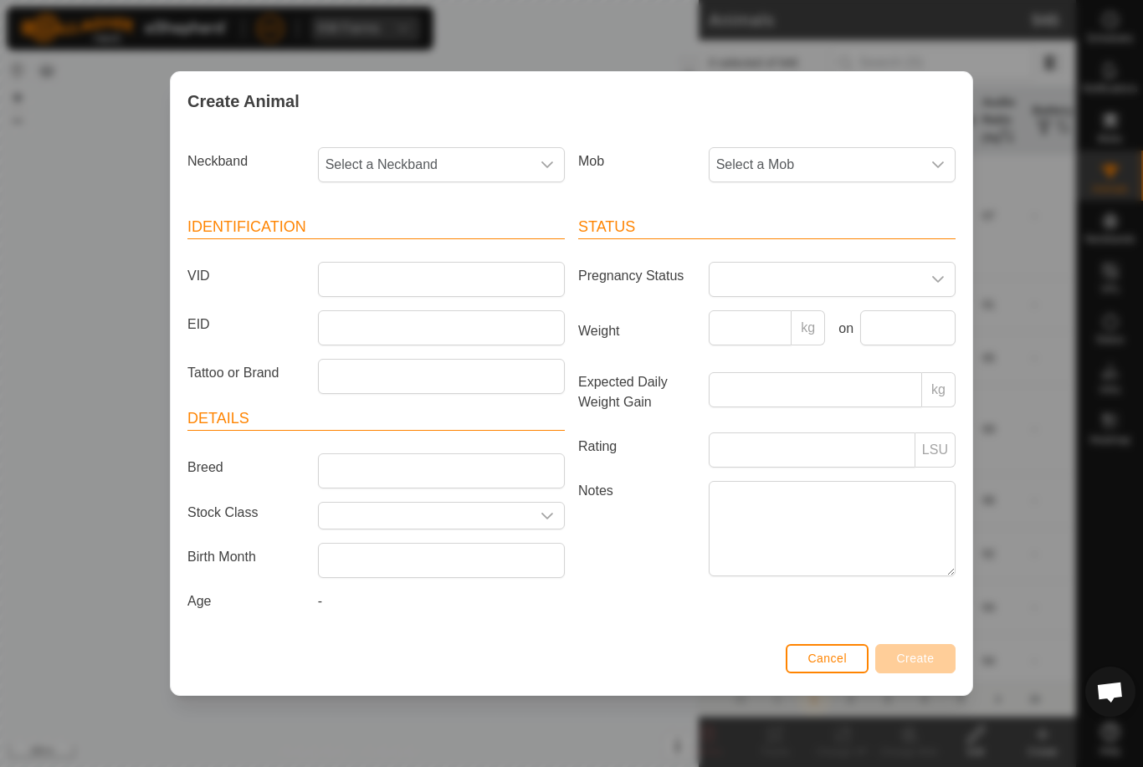
click at [502, 161] on span "Select a Neckband" at bounding box center [425, 164] width 212 height 33
type input "41259"
click at [488, 249] on li "4125985354" at bounding box center [442, 250] width 245 height 33
click at [863, 161] on span "Select a Mob" at bounding box center [815, 164] width 212 height 33
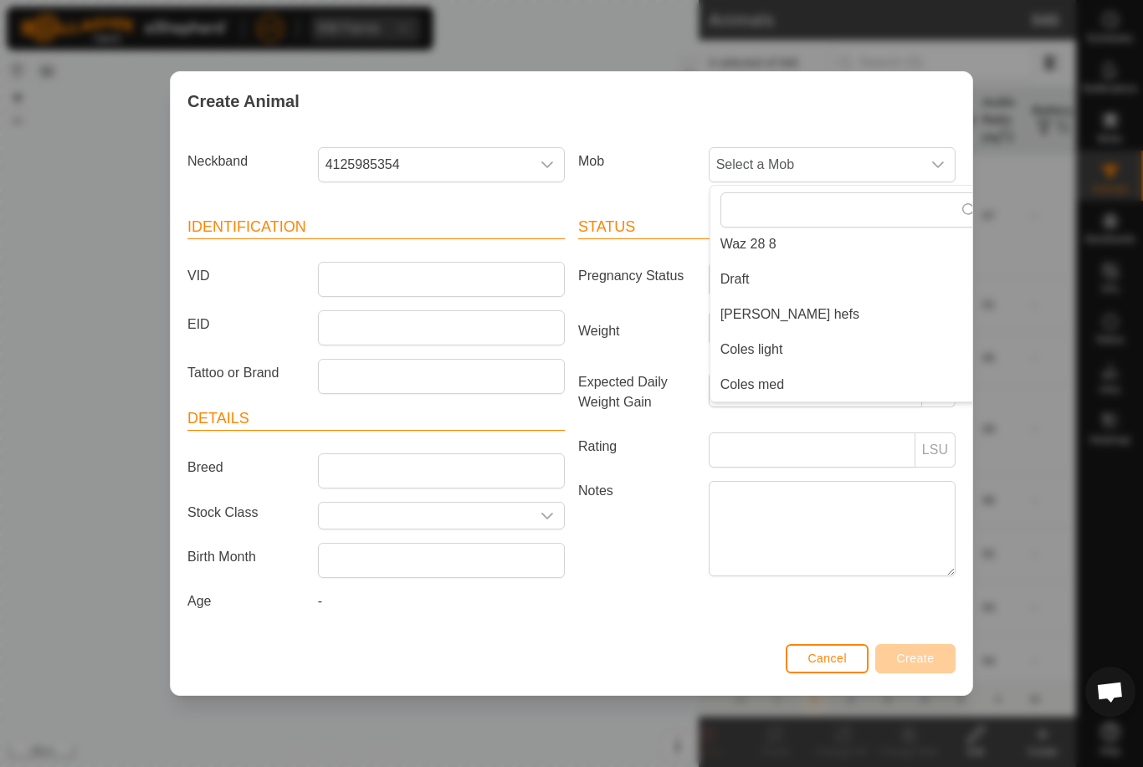
scroll to position [288, 0]
click at [824, 279] on li "Draft" at bounding box center [851, 279] width 282 height 33
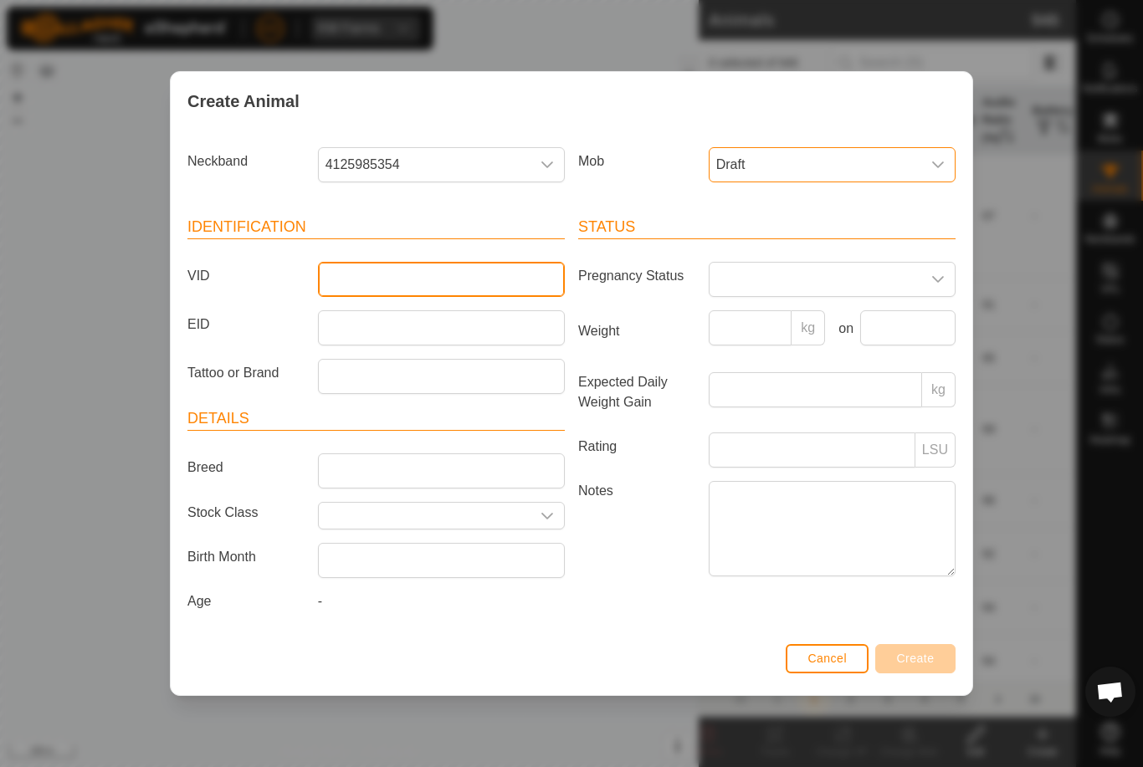
click at [487, 272] on input "VID" at bounding box center [441, 279] width 247 height 35
type input "Cowcalf2"
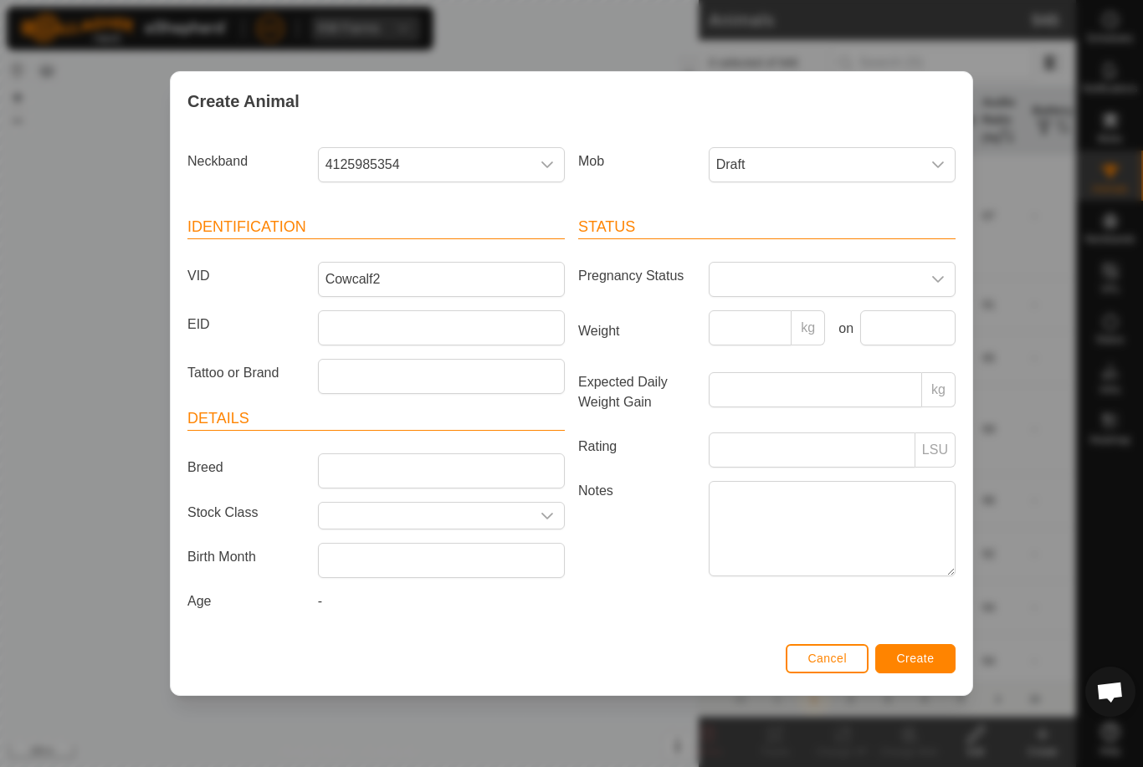
click at [914, 664] on span "Create" at bounding box center [916, 658] width 38 height 13
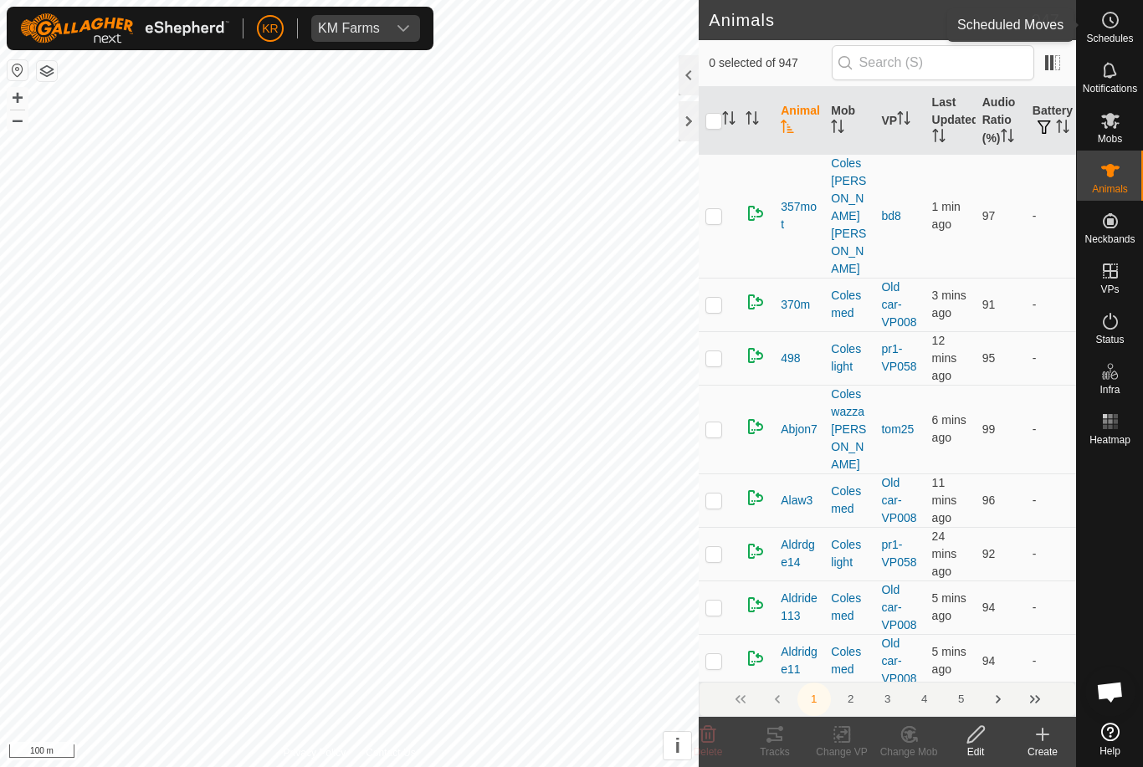
click at [1108, 33] on span "Schedules" at bounding box center [1109, 38] width 47 height 10
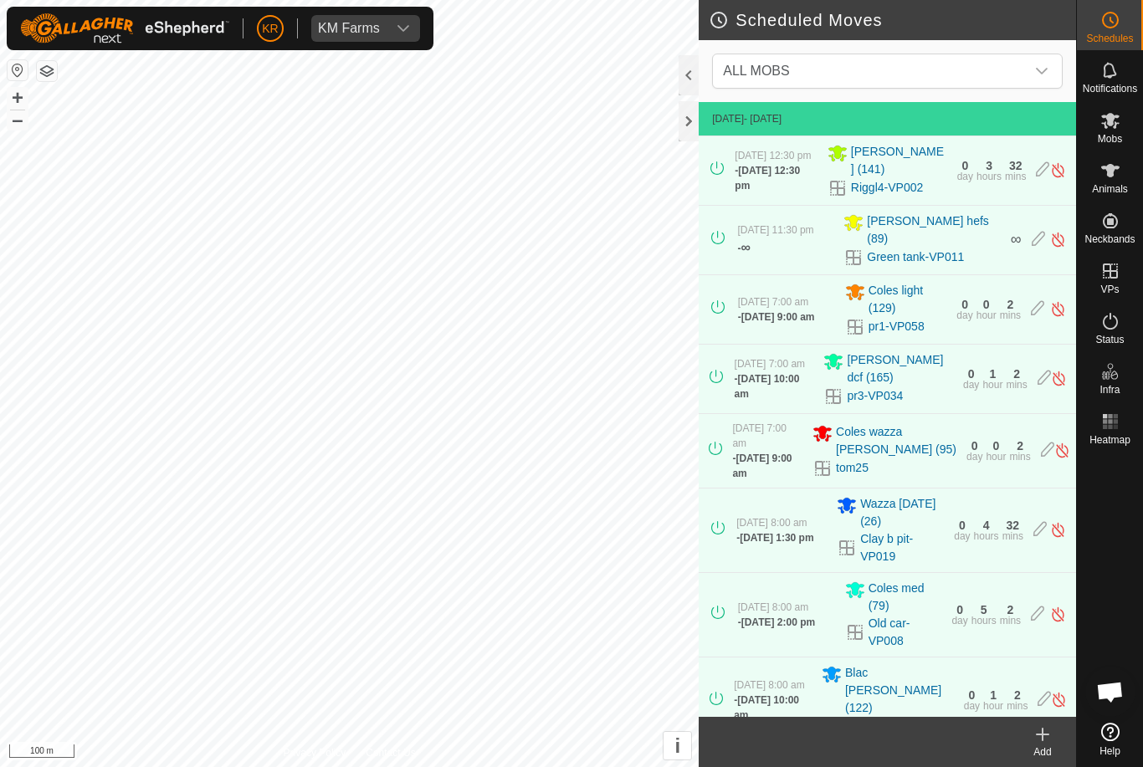
click at [1051, 64] on div "dropdown trigger" at bounding box center [1041, 70] width 33 height 33
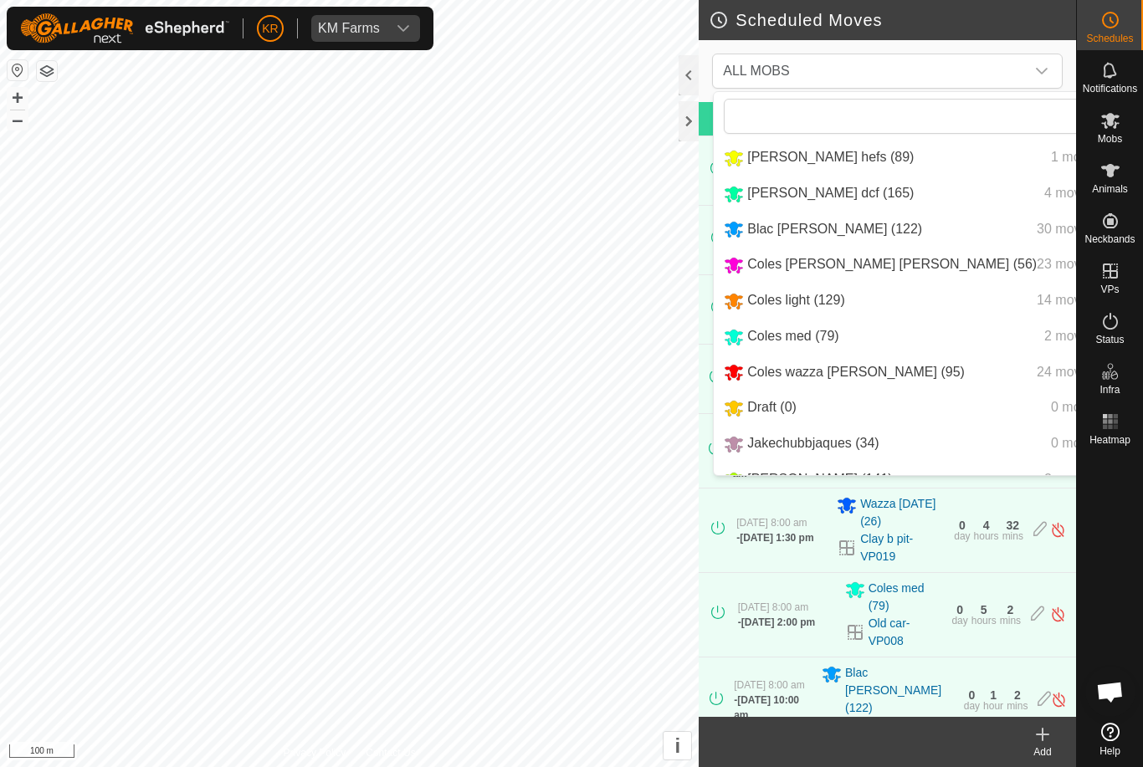
click at [823, 193] on span "[PERSON_NAME] dcf (165)" at bounding box center [830, 193] width 166 height 14
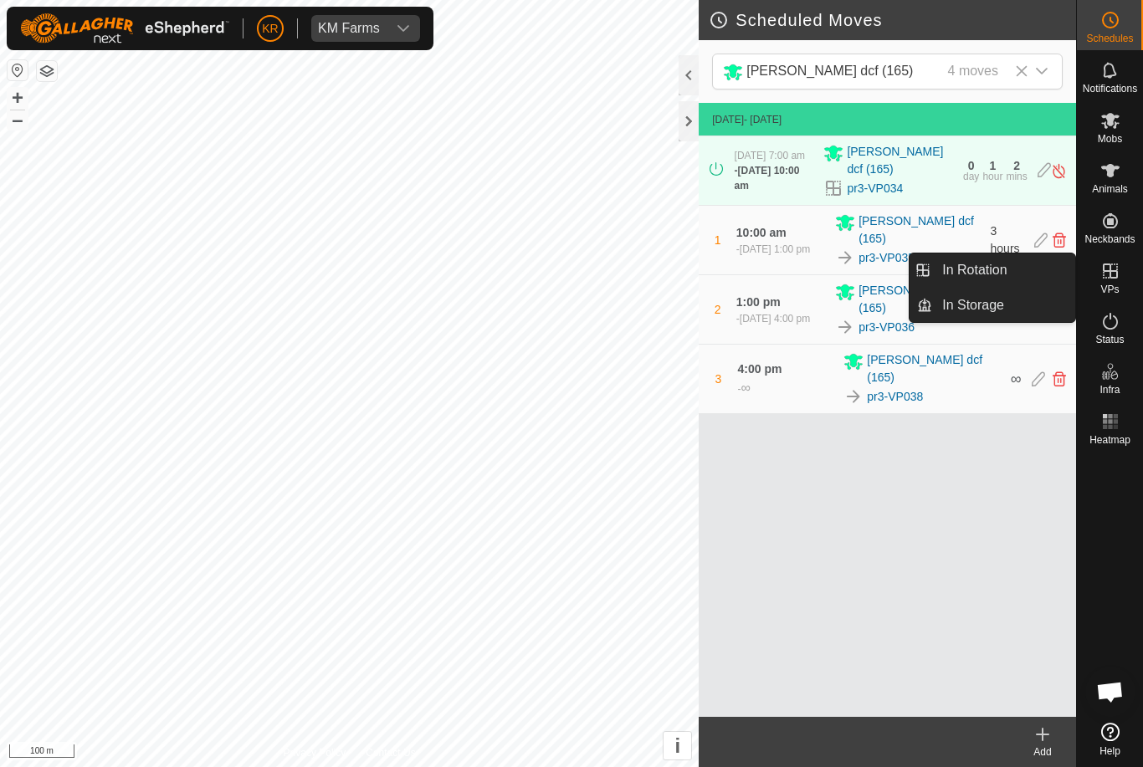
click at [984, 268] on span "In Rotation" at bounding box center [974, 270] width 64 height 20
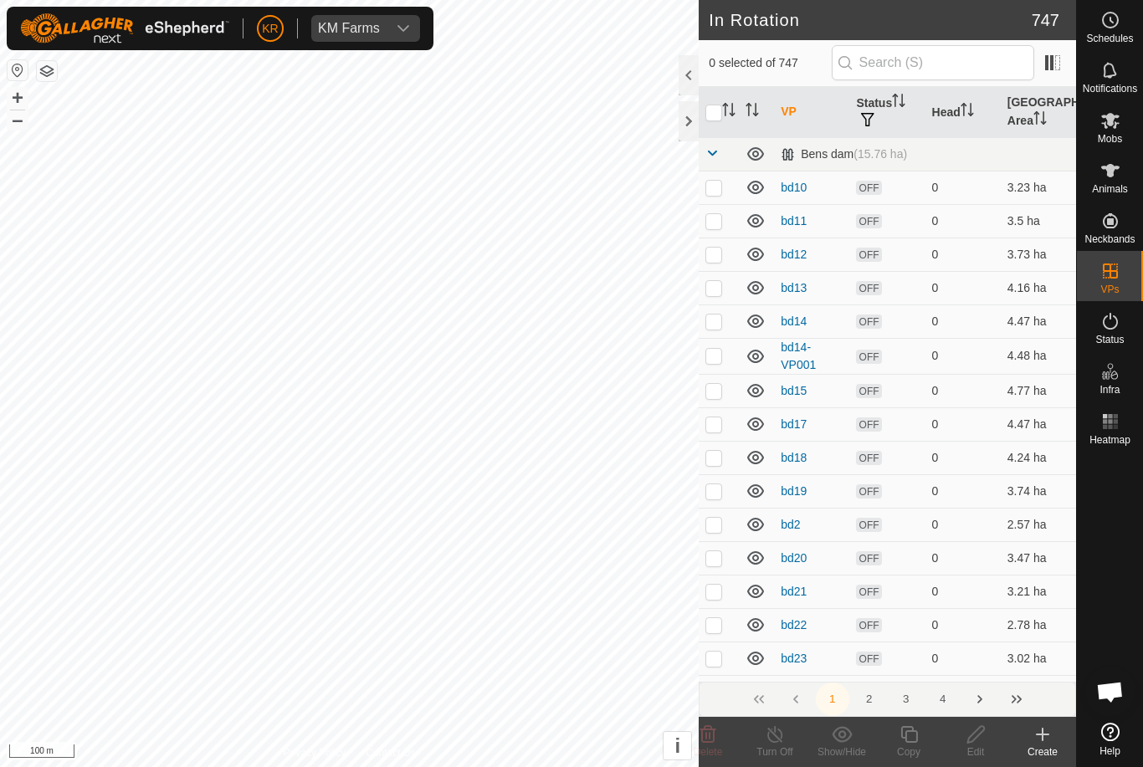
click at [1045, 736] on icon at bounding box center [1042, 734] width 20 height 20
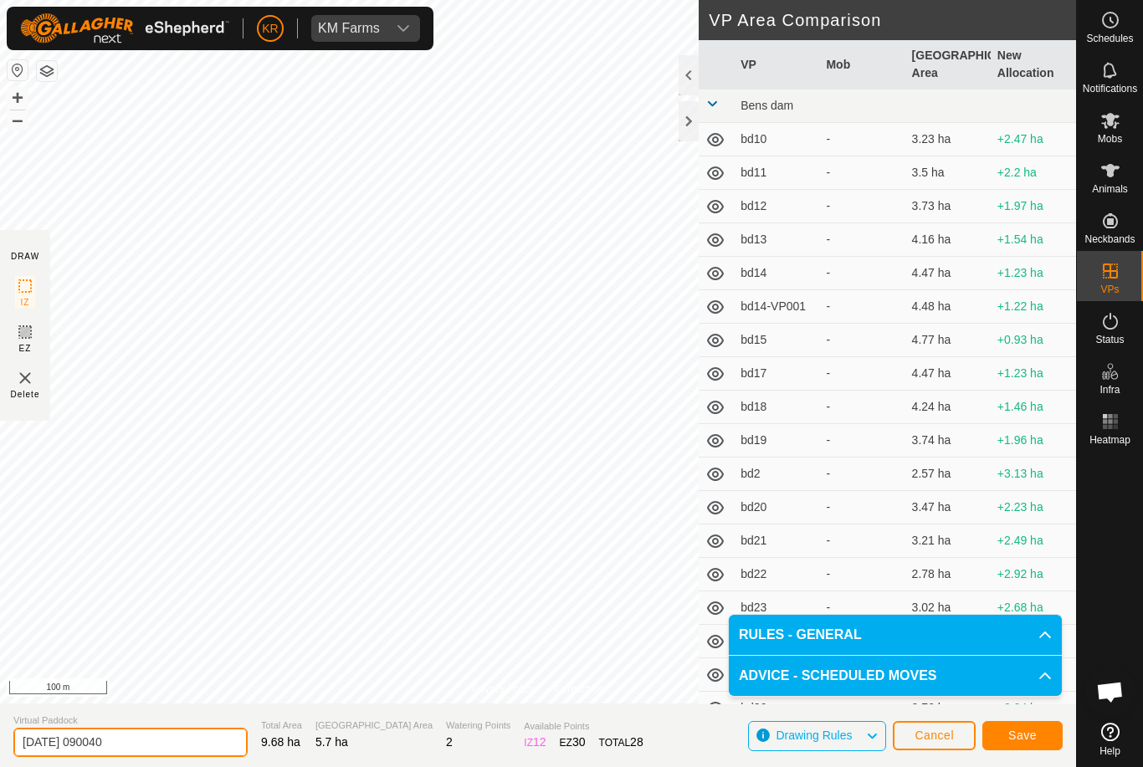
click at [138, 742] on input "[DATE] 090040" at bounding box center [130, 742] width 234 height 29
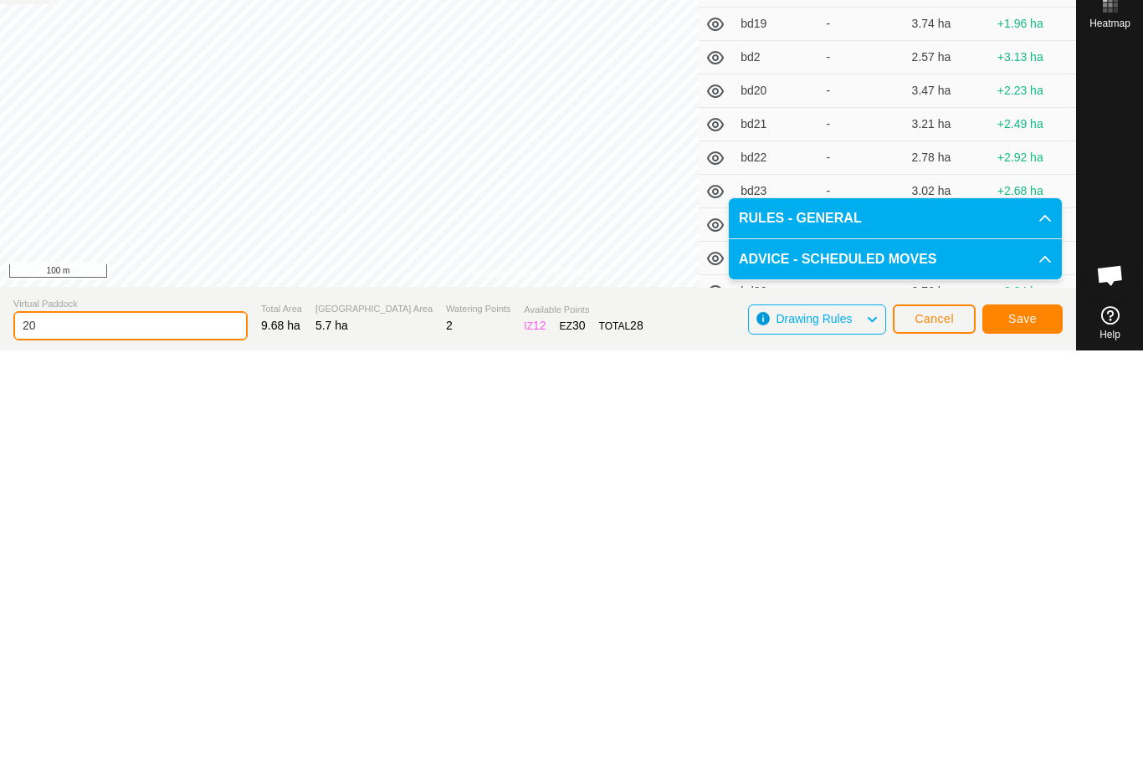
type input "2"
type input "Unichange"
click at [1022, 721] on button "Save" at bounding box center [1022, 735] width 80 height 29
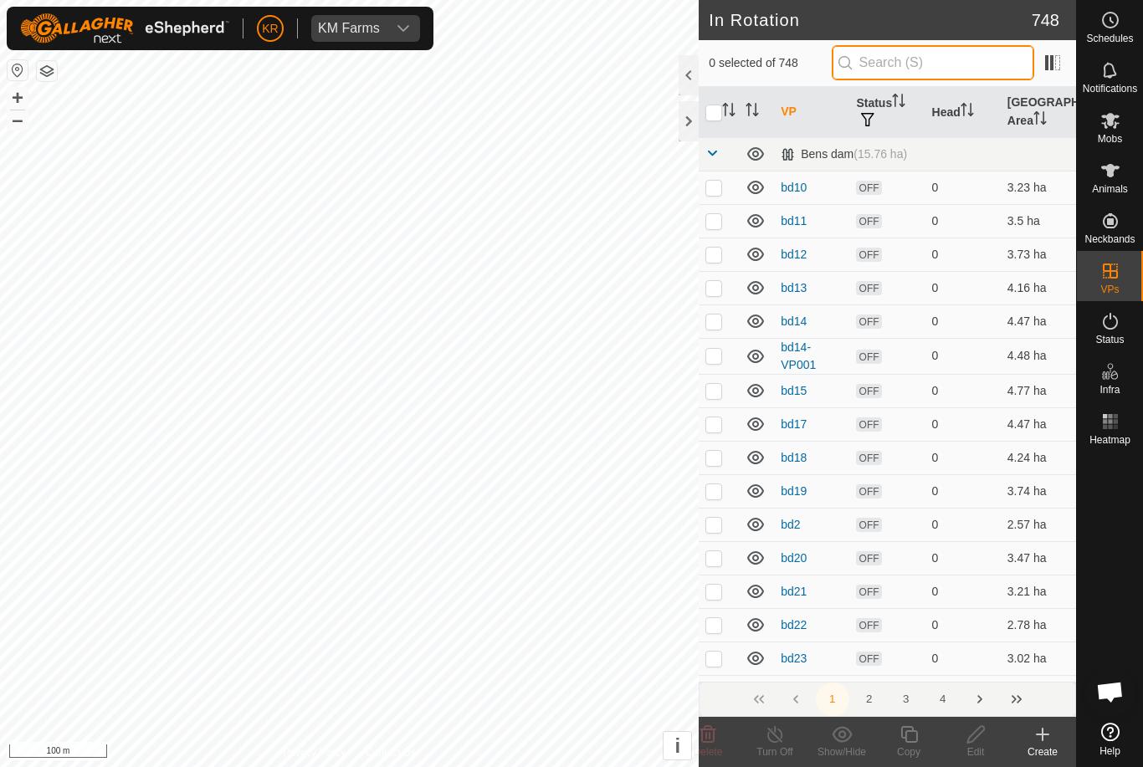
click at [935, 59] on input "text" at bounding box center [933, 62] width 202 height 35
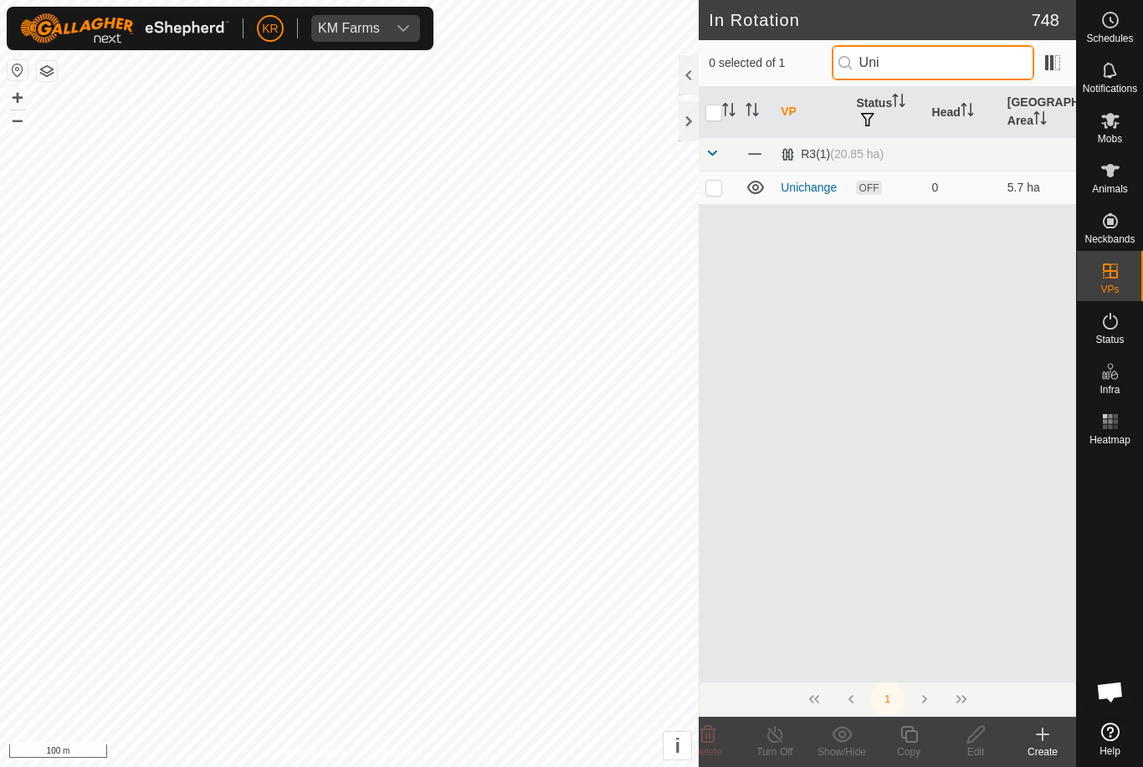
type input "Uni"
click at [719, 181] on p-checkbox at bounding box center [713, 187] width 17 height 13
checkbox input "true"
click at [910, 737] on icon at bounding box center [908, 734] width 21 height 20
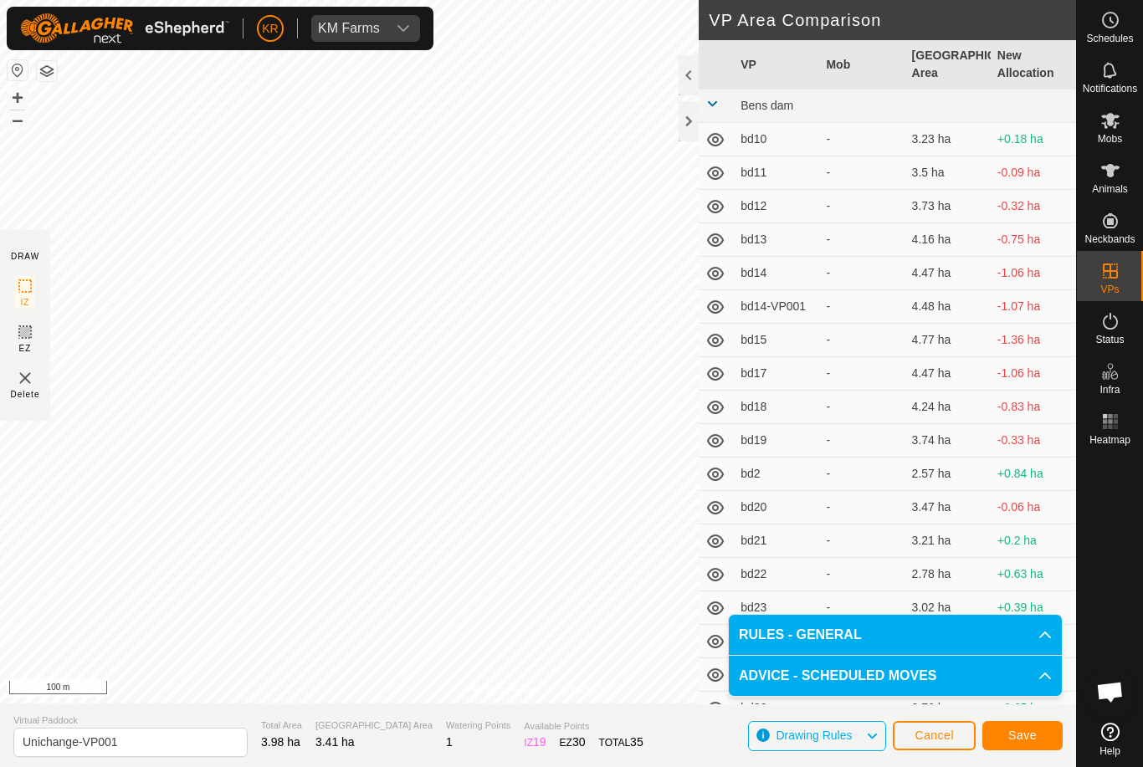
click at [1030, 733] on span "Save" at bounding box center [1022, 735] width 28 height 13
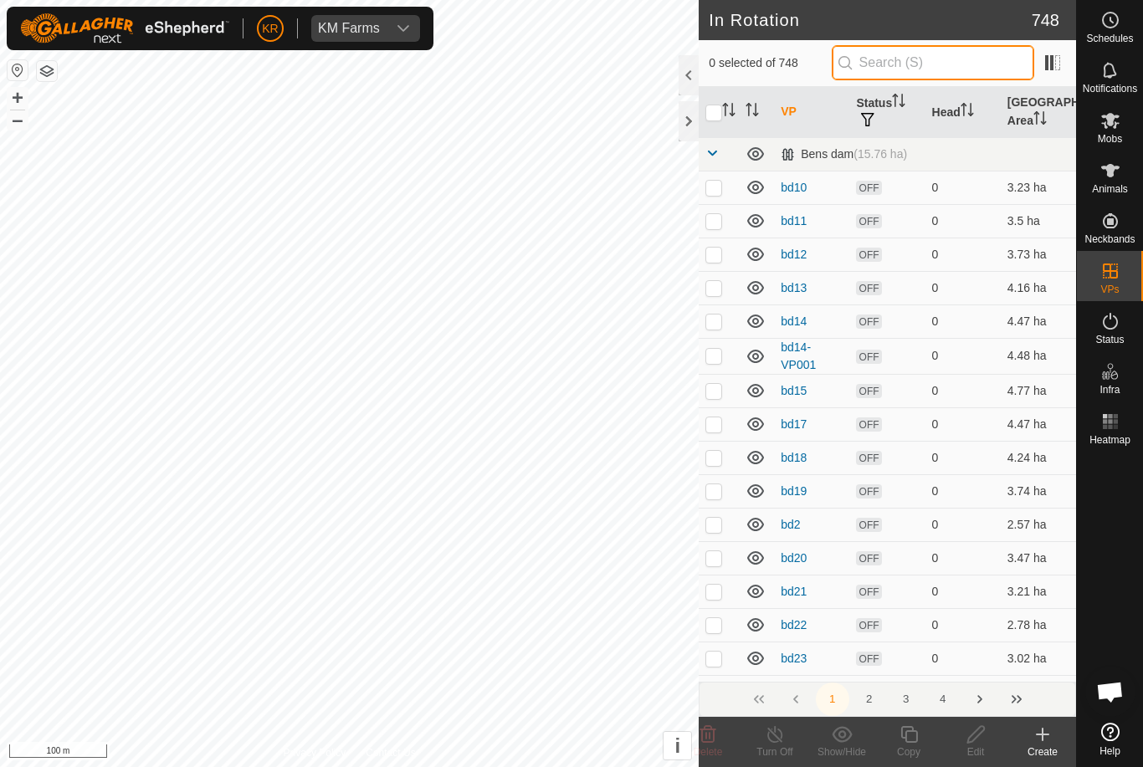
click at [948, 67] on input "text" at bounding box center [933, 62] width 202 height 35
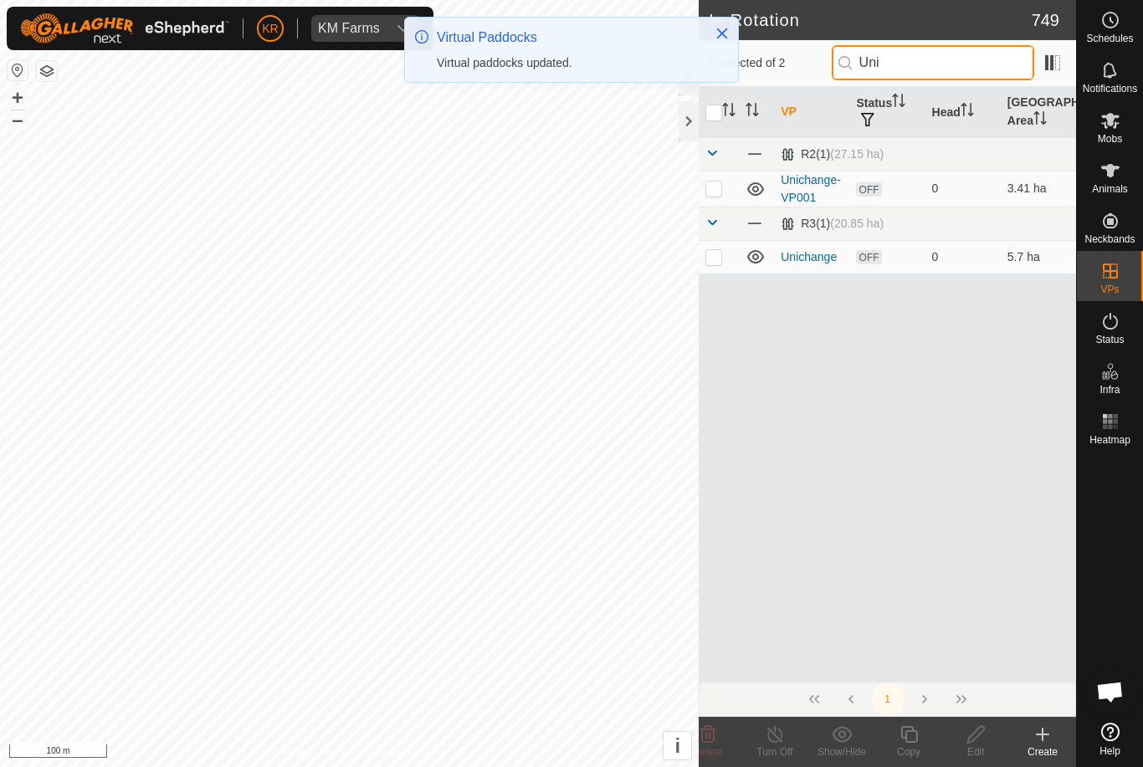
type input "Uni"
click at [727, 181] on td at bounding box center [719, 189] width 40 height 36
checkbox input "true"
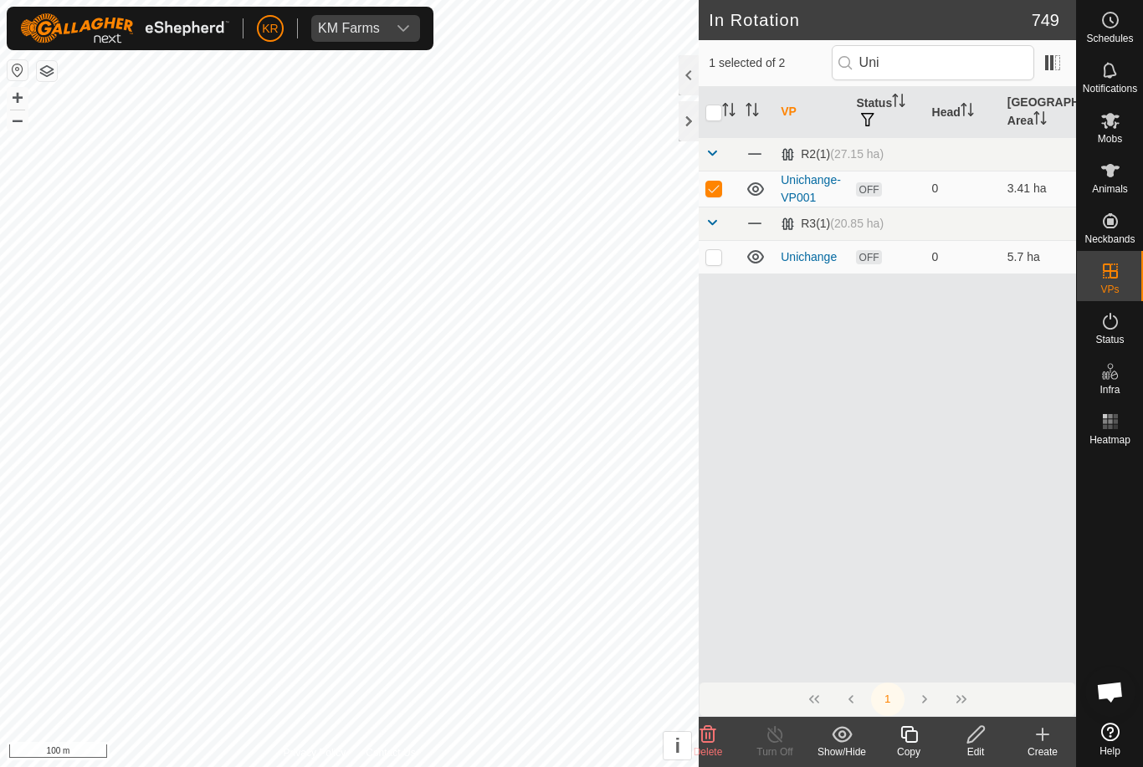
click at [916, 737] on icon at bounding box center [908, 734] width 17 height 17
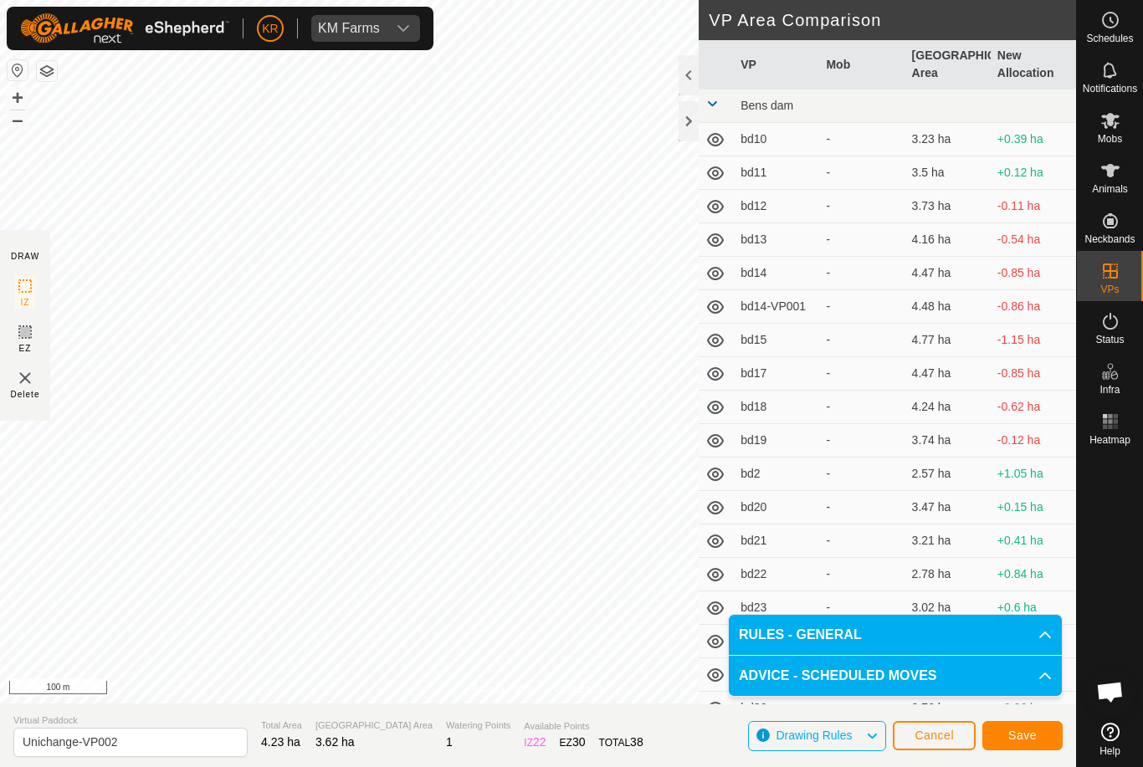
click at [1020, 727] on button "Save" at bounding box center [1022, 735] width 80 height 29
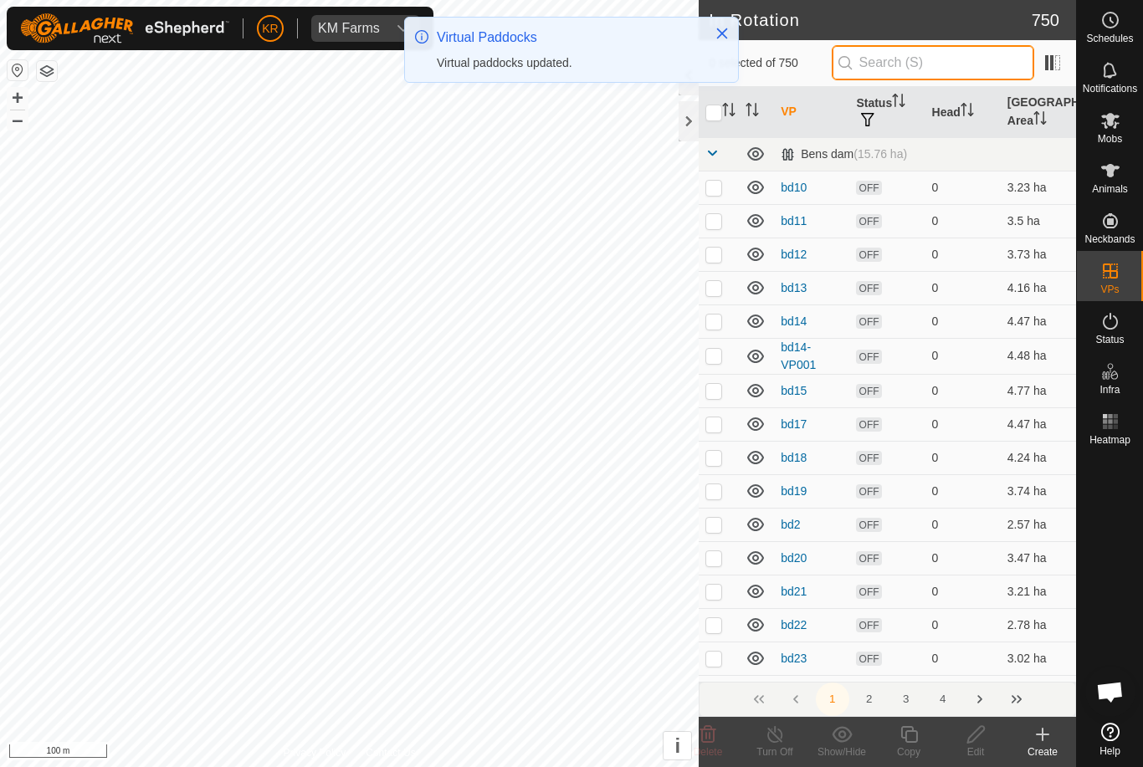
click at [942, 66] on input "text" at bounding box center [933, 62] width 202 height 35
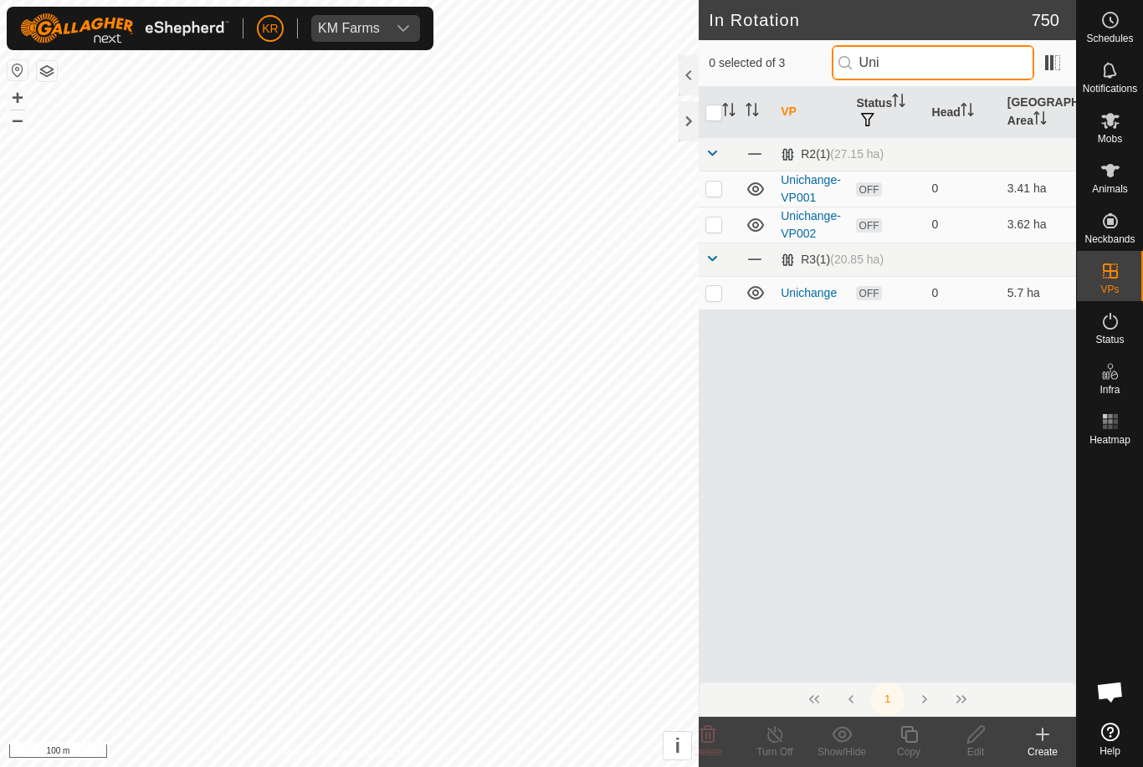
type input "Uni"
click at [716, 222] on p-checkbox at bounding box center [713, 224] width 17 height 13
checkbox input "true"
click at [921, 733] on copy-svg-icon at bounding box center [908, 734] width 67 height 20
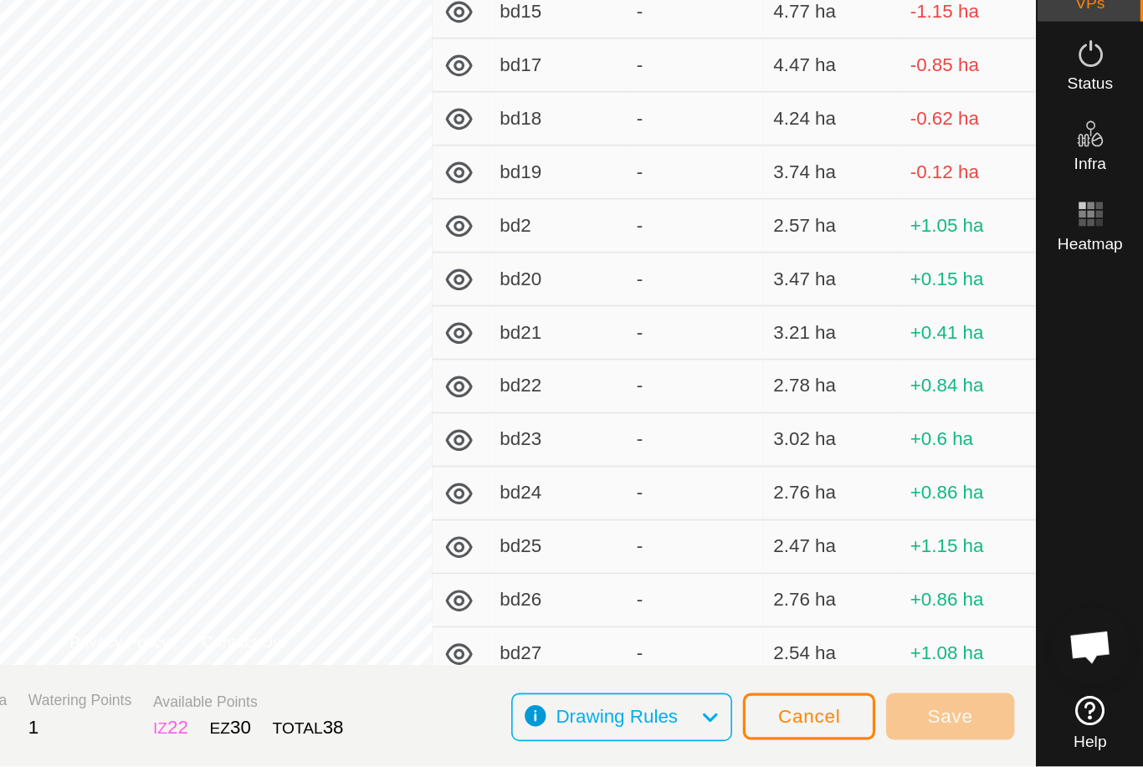
scroll to position [47, 0]
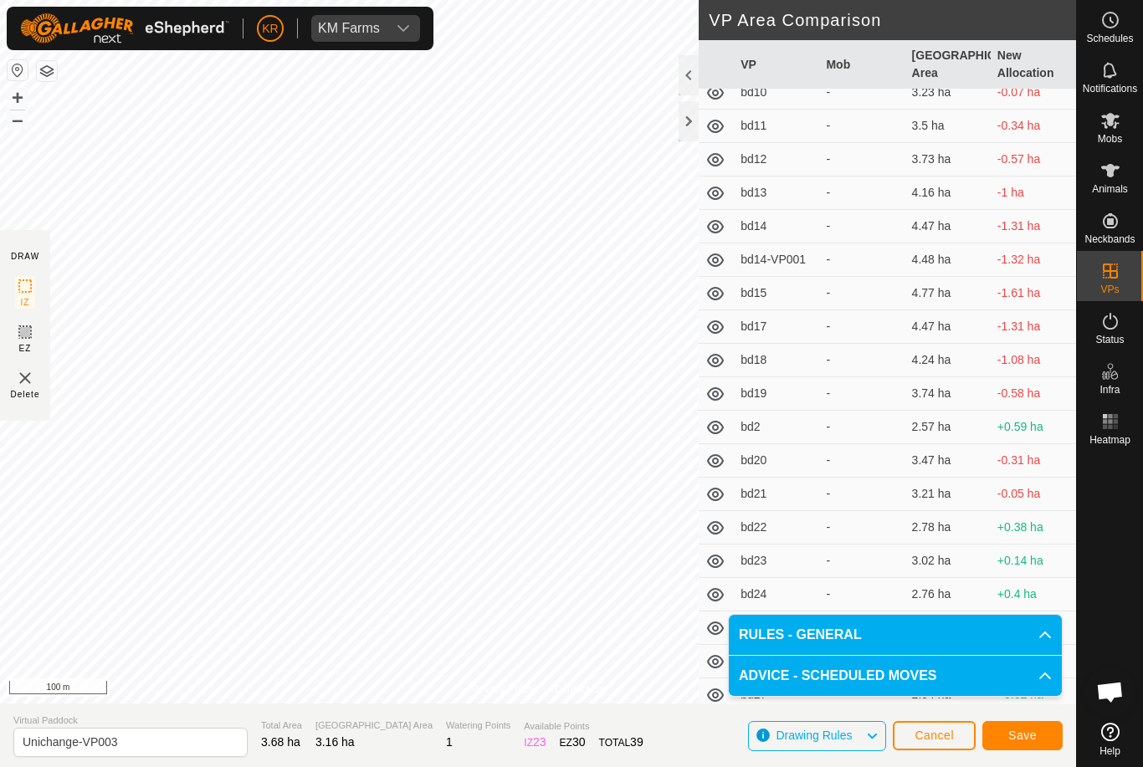
click at [1030, 732] on span "Save" at bounding box center [1022, 735] width 28 height 13
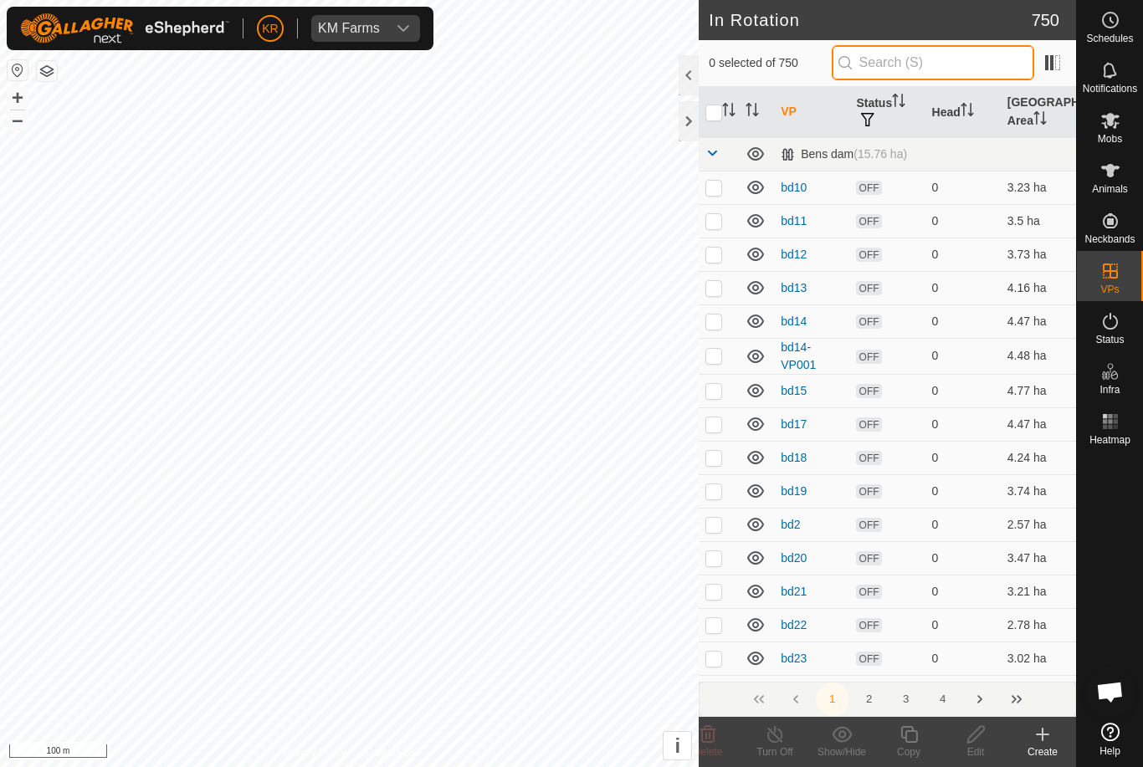
click at [935, 63] on input "text" at bounding box center [933, 62] width 202 height 35
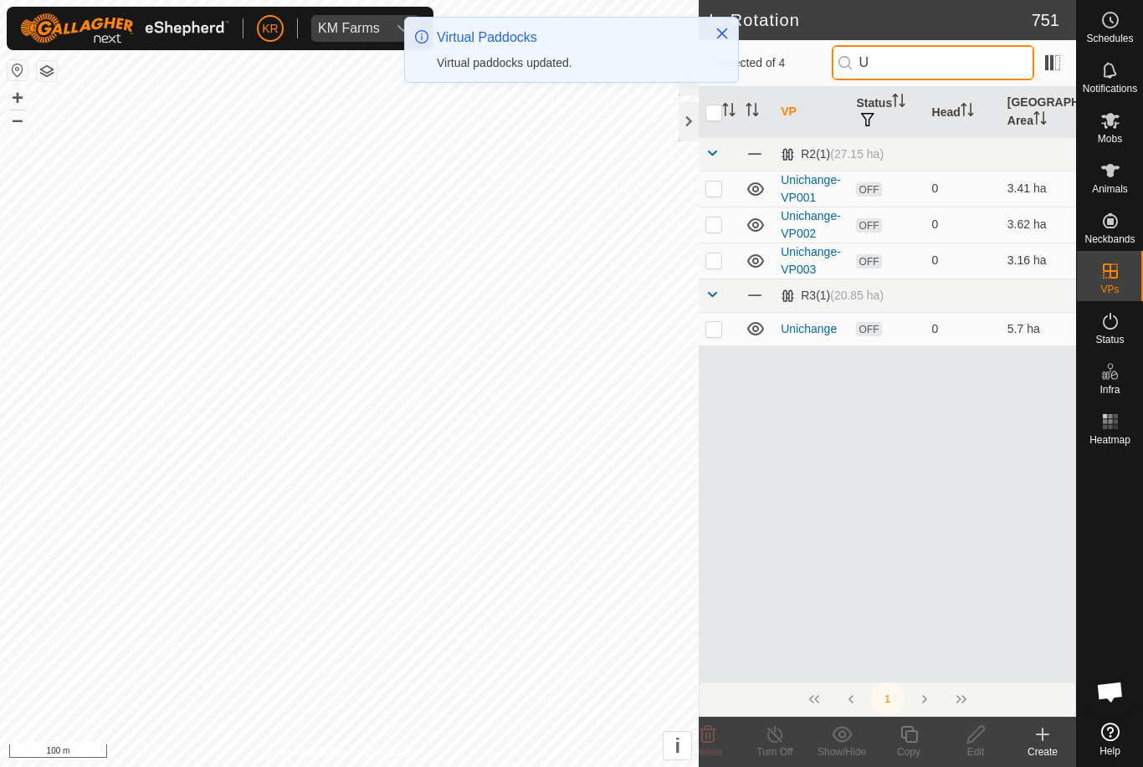
type input "U"
click at [714, 258] on p-checkbox at bounding box center [713, 259] width 17 height 13
checkbox input "true"
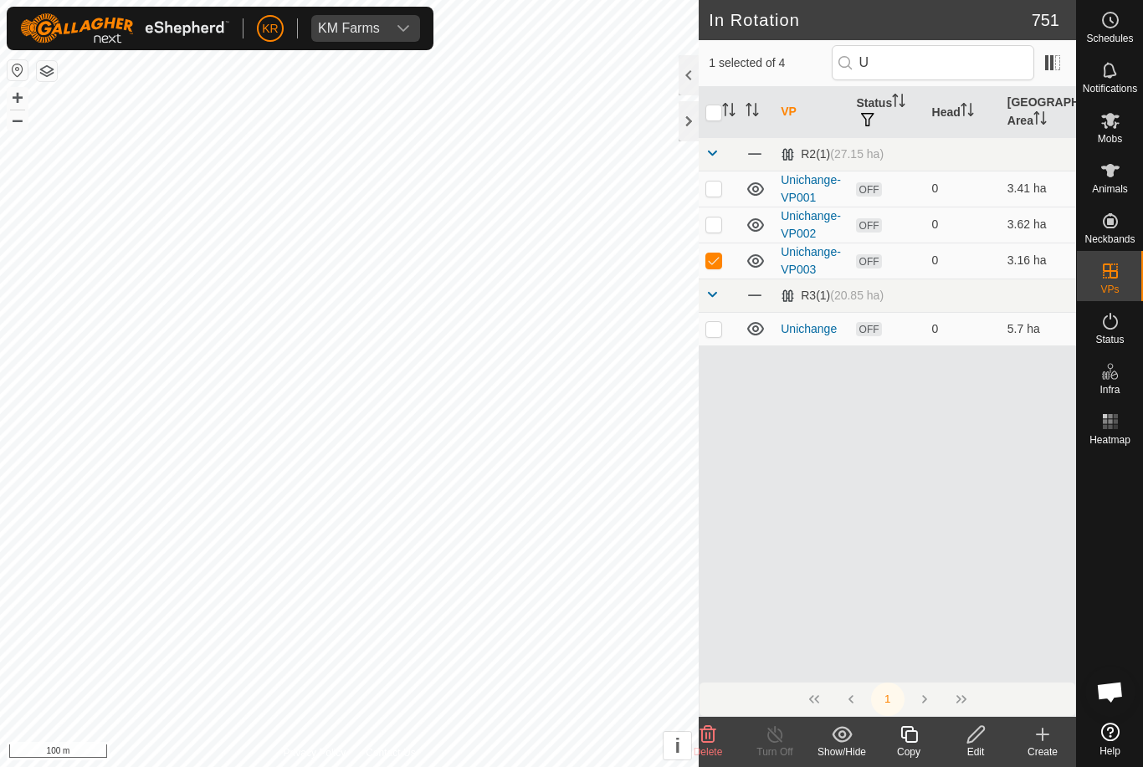
click at [911, 735] on icon at bounding box center [908, 734] width 21 height 20
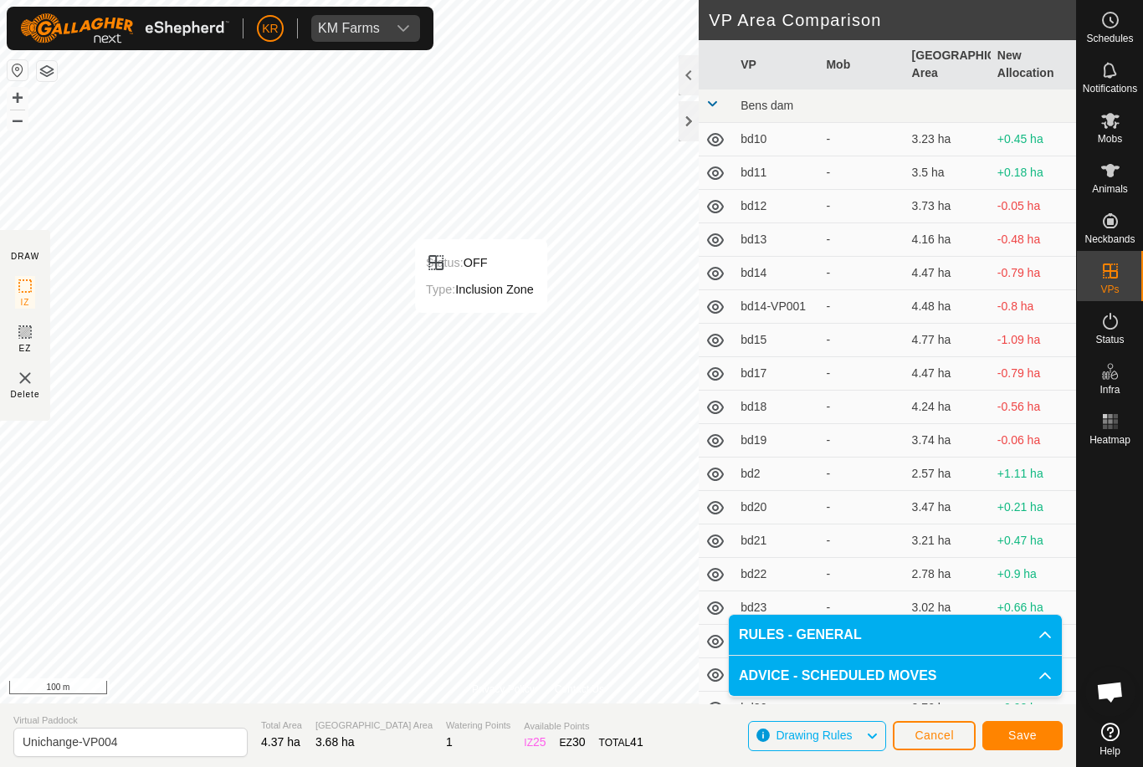
click at [1021, 729] on span "Save" at bounding box center [1022, 735] width 28 height 13
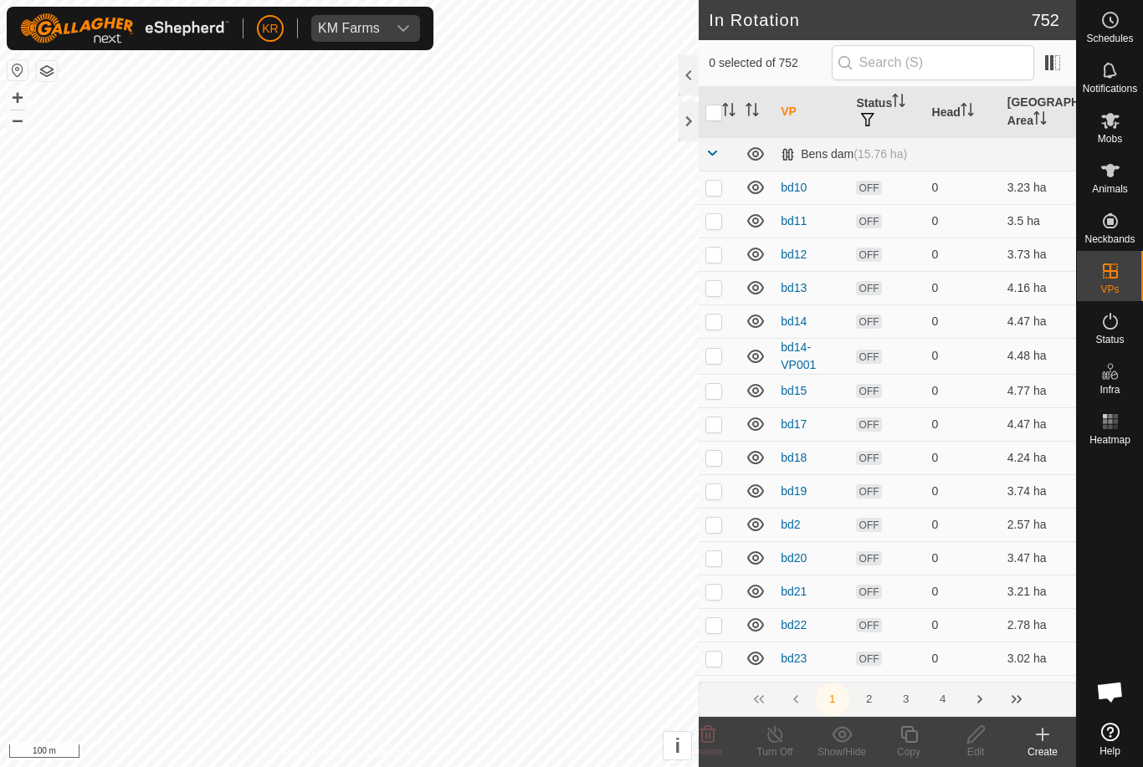
click at [945, 106] on th "Head" at bounding box center [962, 112] width 75 height 51
click at [947, 74] on input "text" at bounding box center [933, 62] width 202 height 35
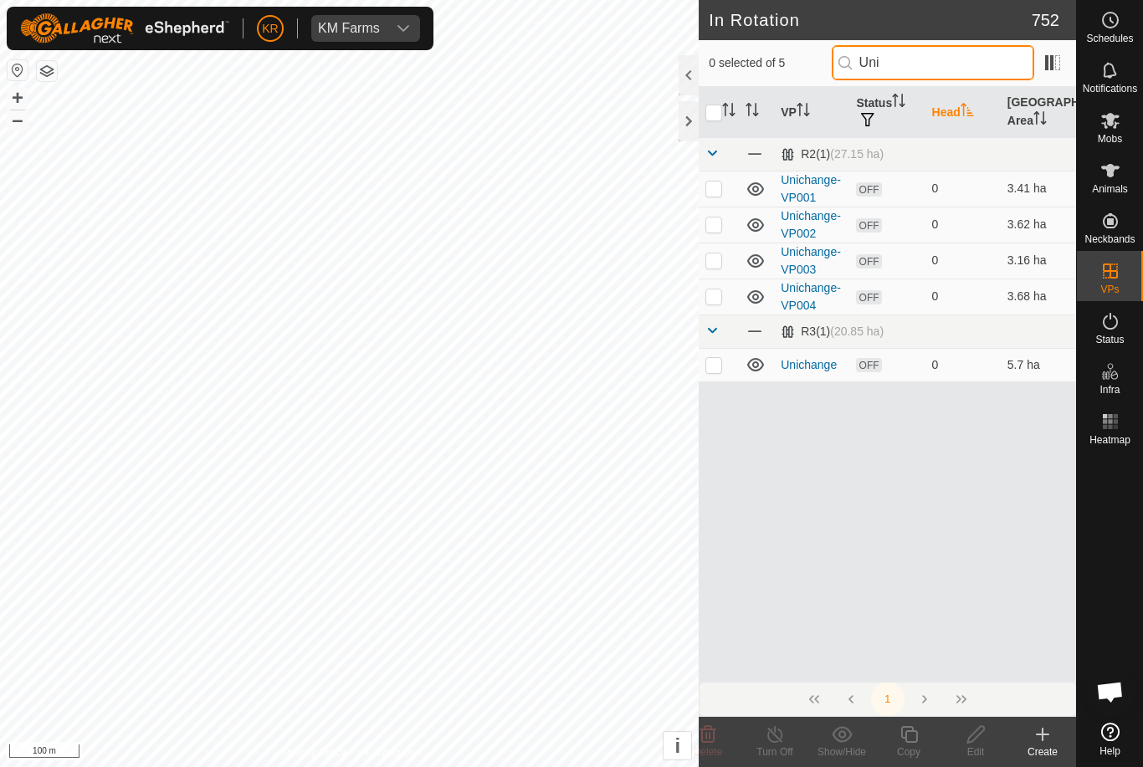
type input "Uni"
click at [719, 294] on p-checkbox at bounding box center [713, 295] width 17 height 13
checkbox input "true"
click at [909, 745] on div "Copy" at bounding box center [908, 752] width 67 height 15
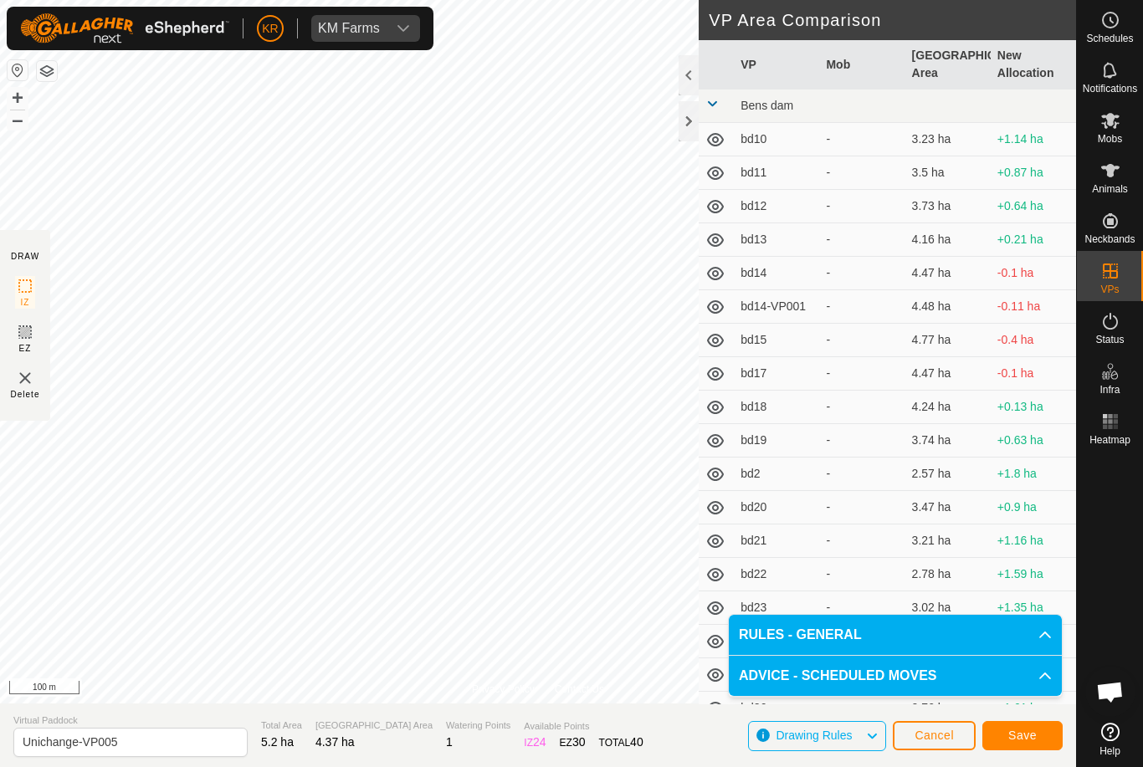
click at [1031, 740] on span "Save" at bounding box center [1022, 735] width 28 height 13
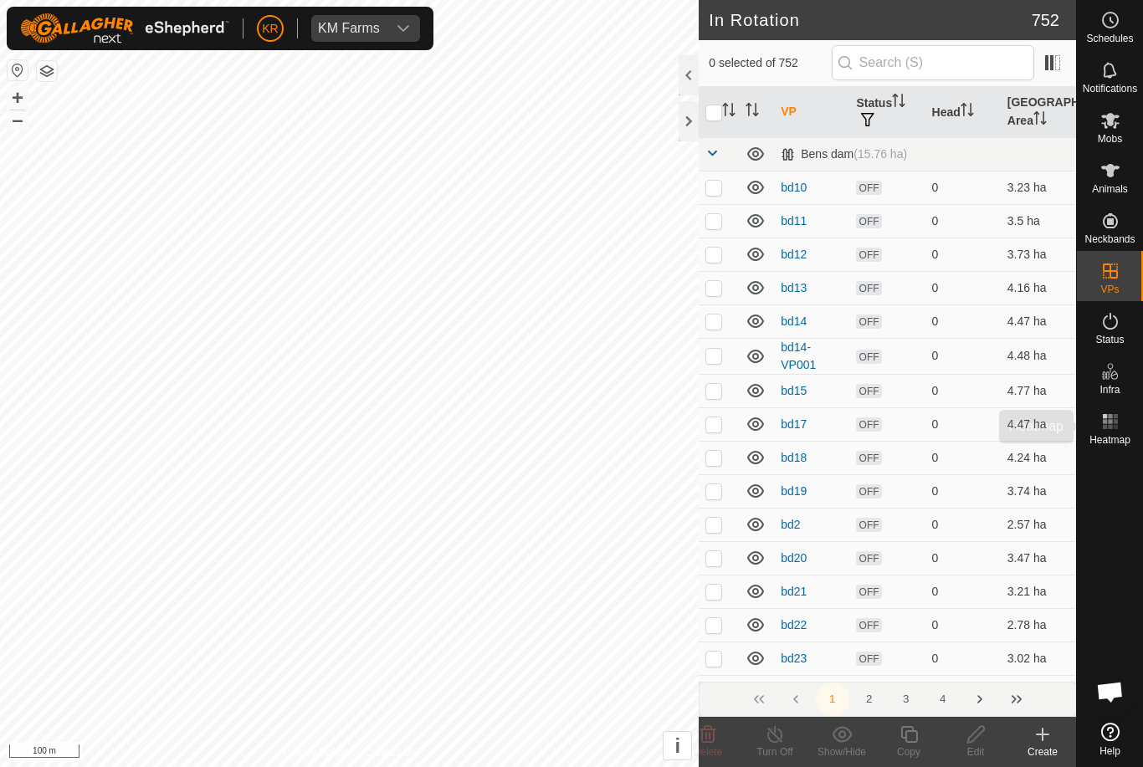
click at [1111, 426] on rect at bounding box center [1110, 427] width 4 height 4
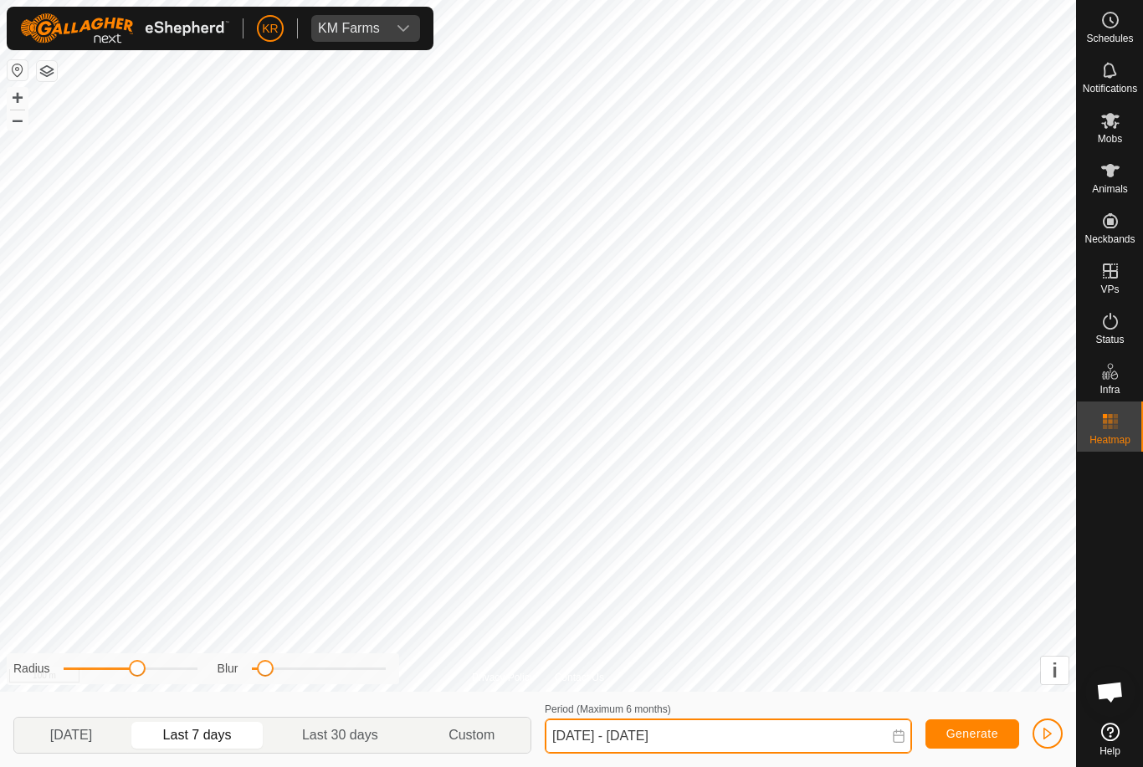
click at [676, 736] on input "24 Aug, 2025 - 30 Aug, 2025" at bounding box center [728, 736] width 367 height 35
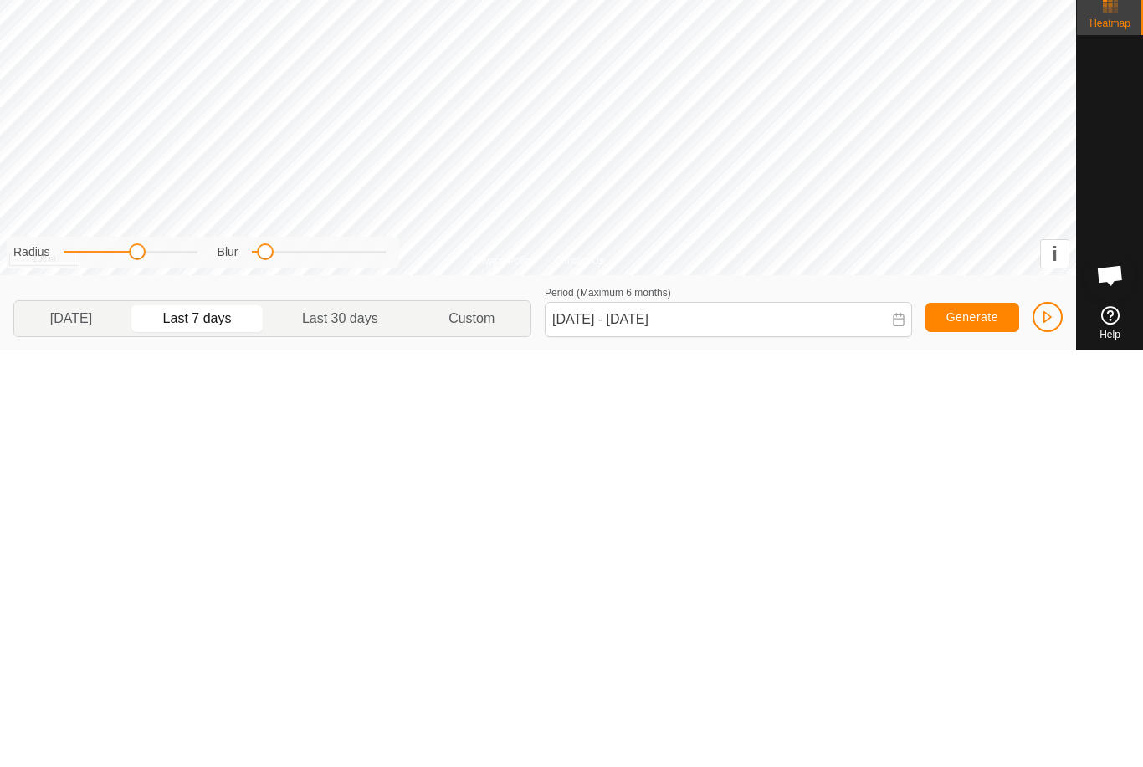
click at [363, 725] on span "Last 30 days" at bounding box center [340, 735] width 76 height 20
type input "01 Aug, 2025 - 30 Aug, 2025"
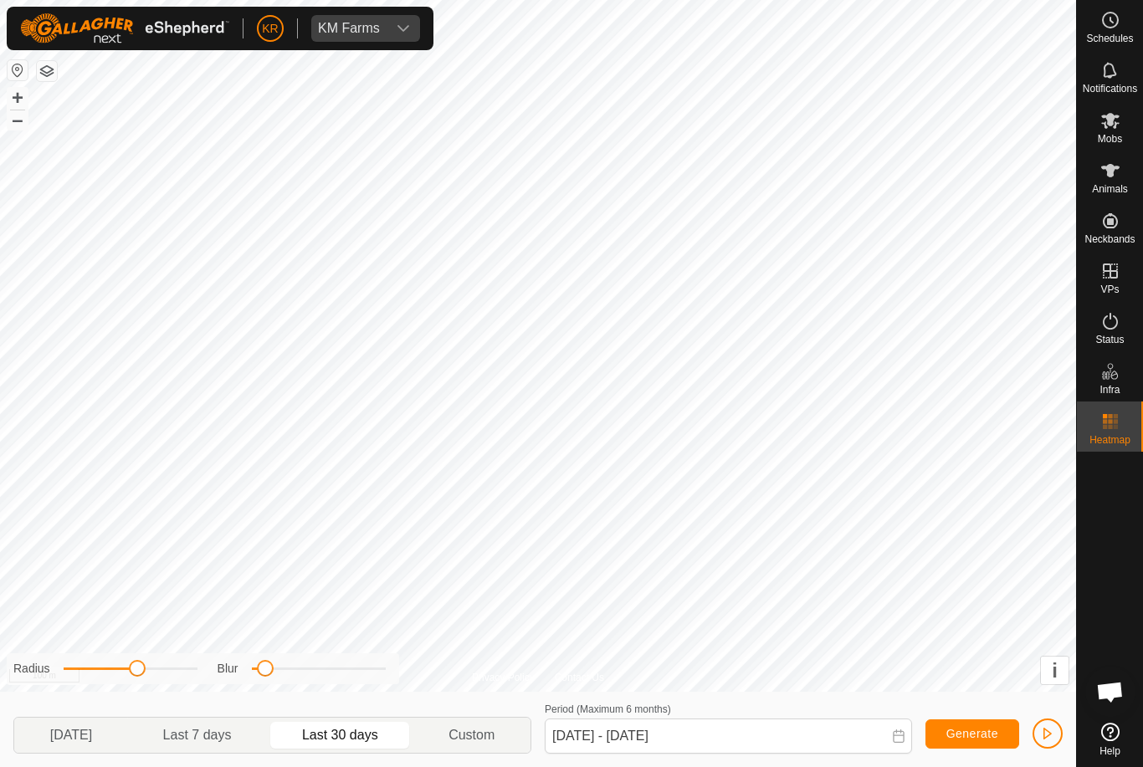
click at [955, 721] on button "Generate" at bounding box center [972, 733] width 94 height 29
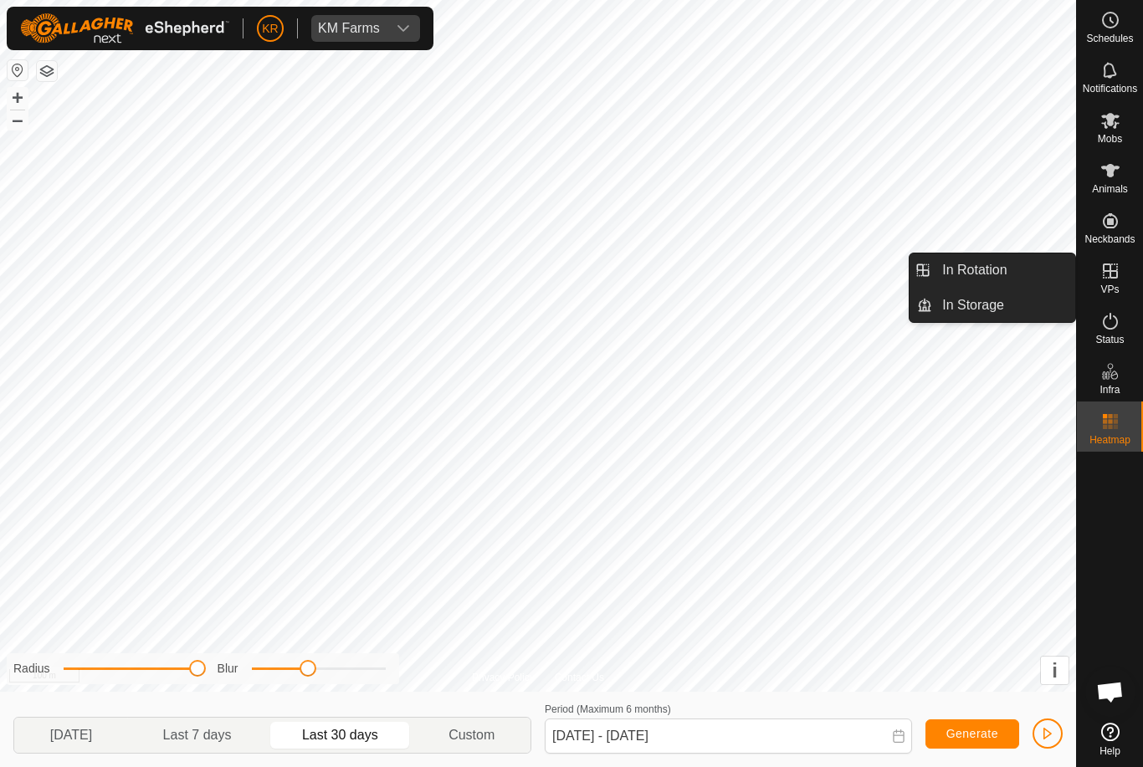
click at [1008, 276] on link "In Rotation" at bounding box center [1003, 269] width 143 height 33
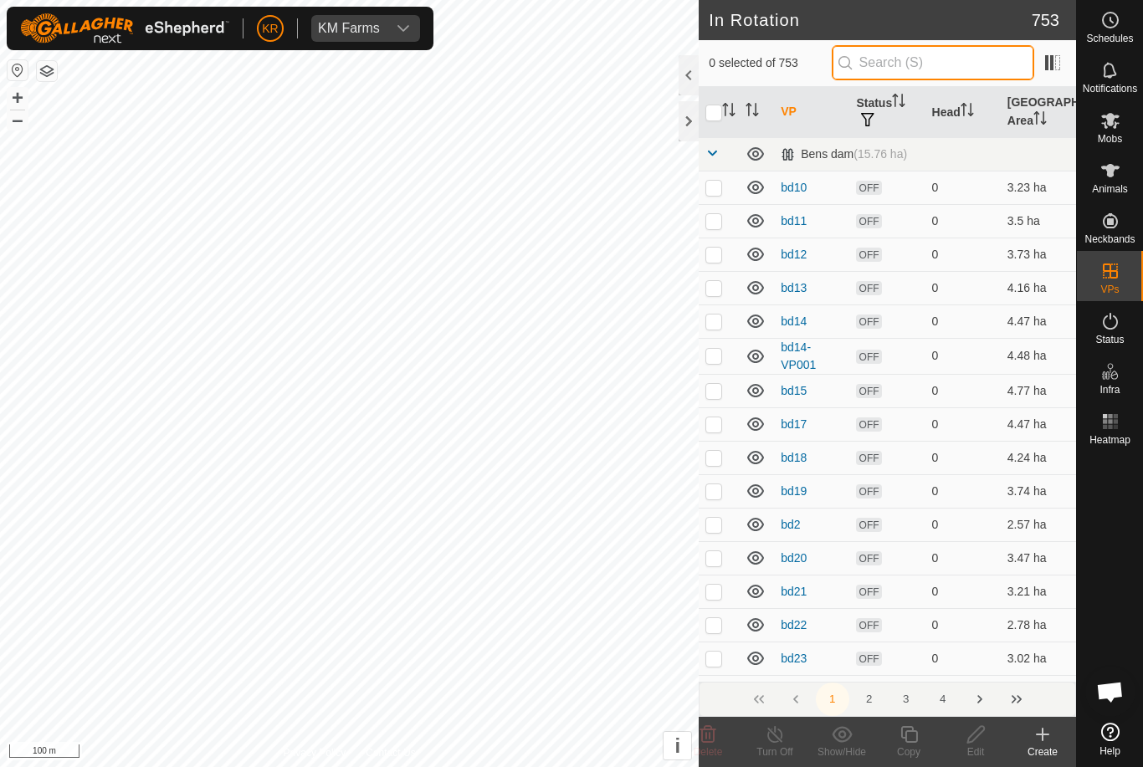
click at [958, 69] on input "text" at bounding box center [933, 62] width 202 height 35
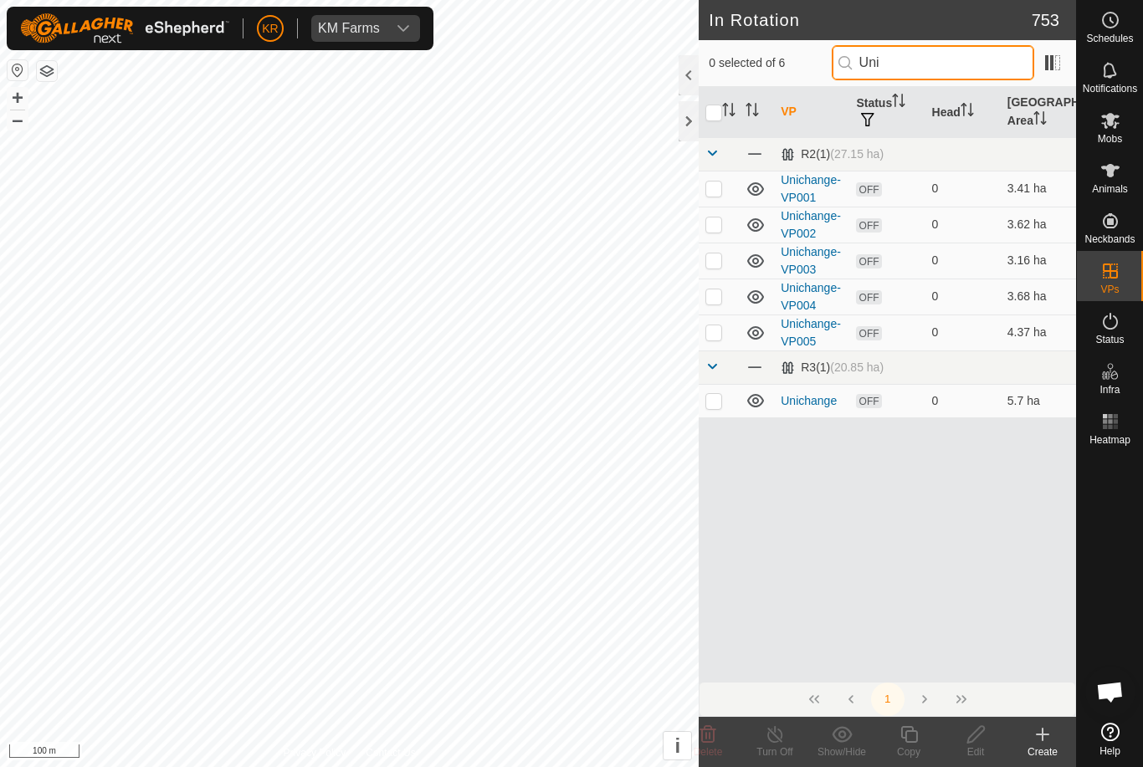
type input "Uni"
click at [726, 332] on td at bounding box center [719, 333] width 40 height 36
checkbox input "true"
click at [915, 733] on icon at bounding box center [908, 734] width 21 height 20
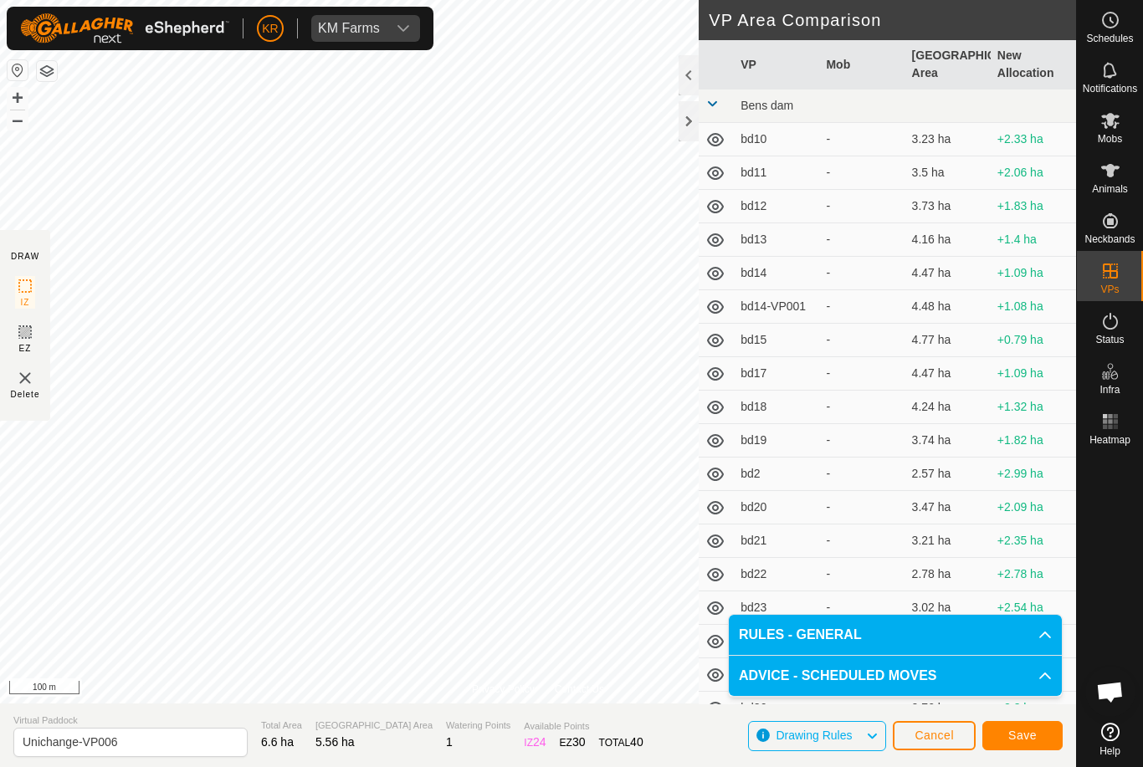
click at [1031, 734] on span "Save" at bounding box center [1022, 735] width 28 height 13
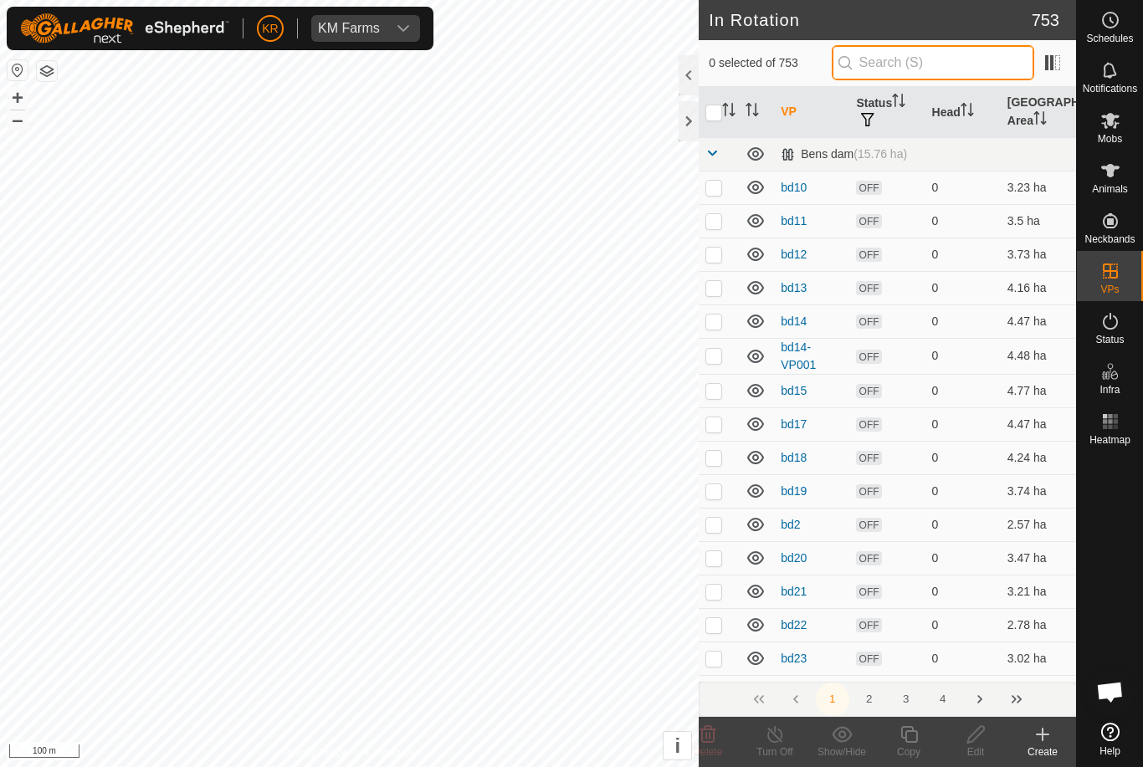
click at [960, 61] on input "text" at bounding box center [933, 62] width 202 height 35
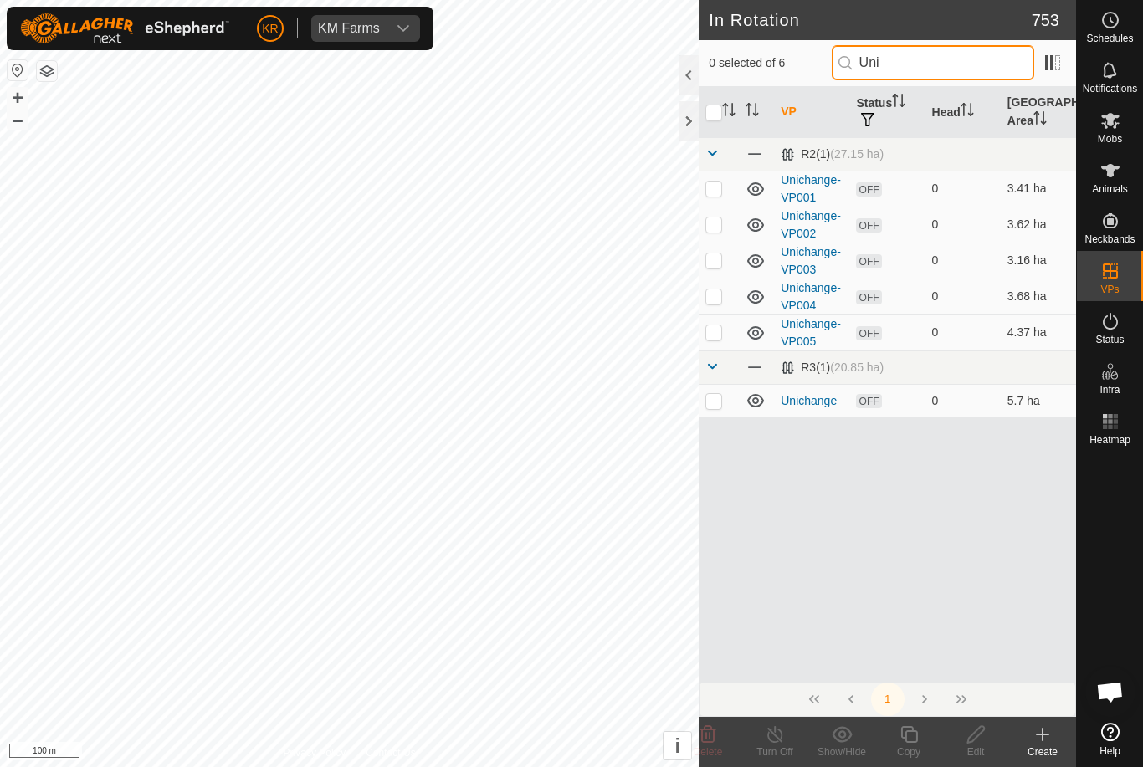
type input "Uni"
click at [713, 328] on p-checkbox at bounding box center [713, 331] width 17 height 13
checkbox input "true"
click at [909, 729] on icon at bounding box center [908, 734] width 21 height 20
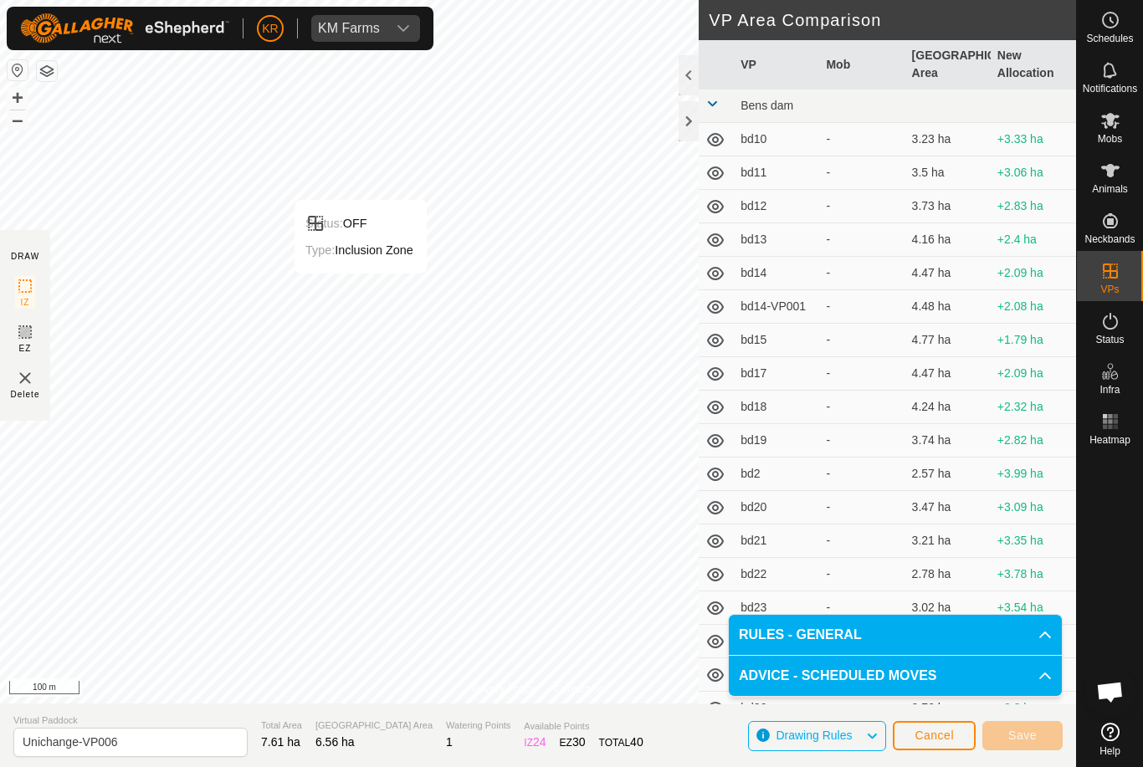
type input "Unichange-VP007"
click at [1035, 733] on span "Save" at bounding box center [1022, 735] width 28 height 13
